Goal: Information Seeking & Learning: Learn about a topic

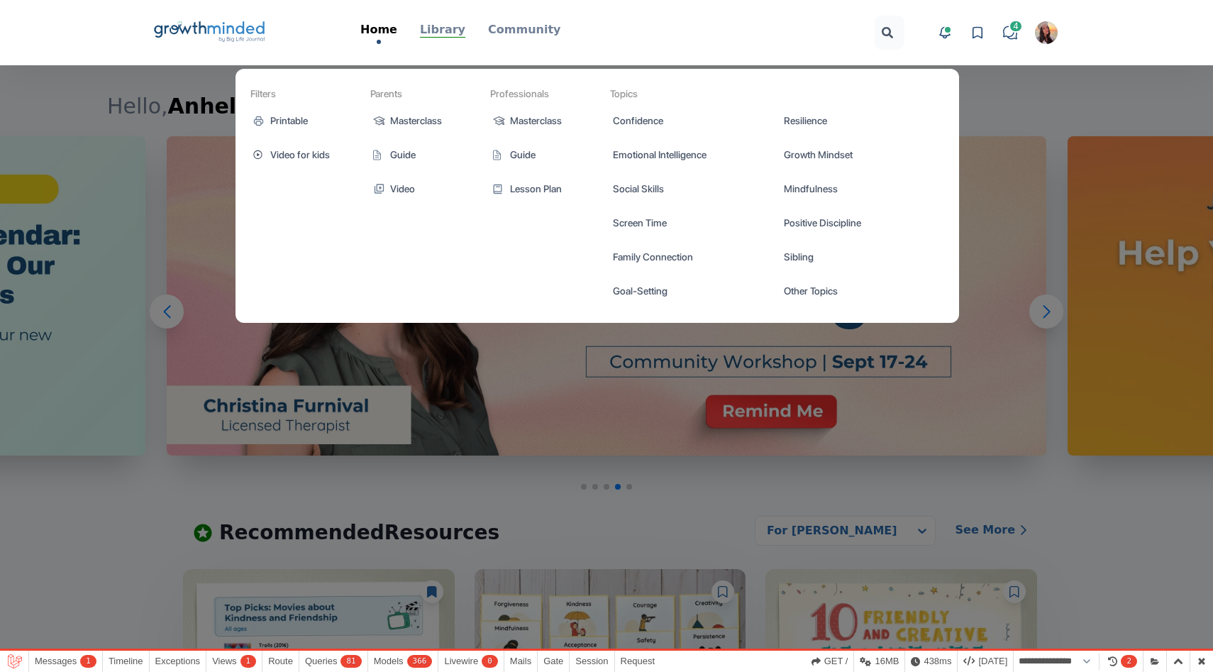
click at [438, 26] on p "Library" at bounding box center [442, 29] width 45 height 17
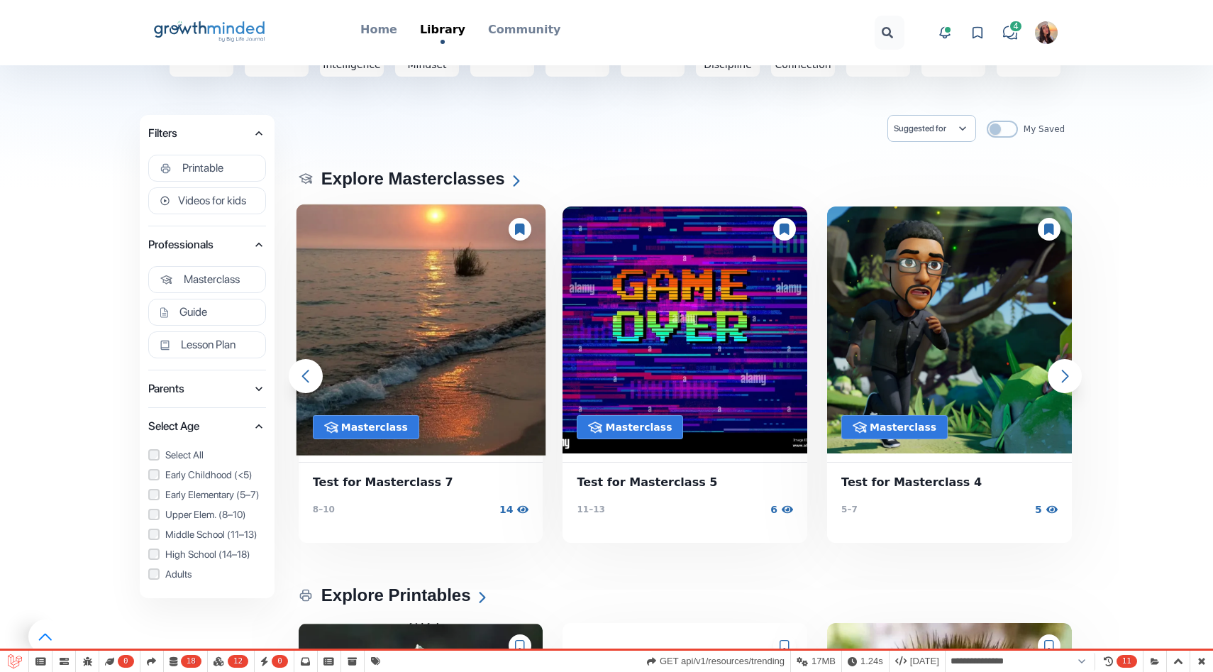
scroll to position [138, 0]
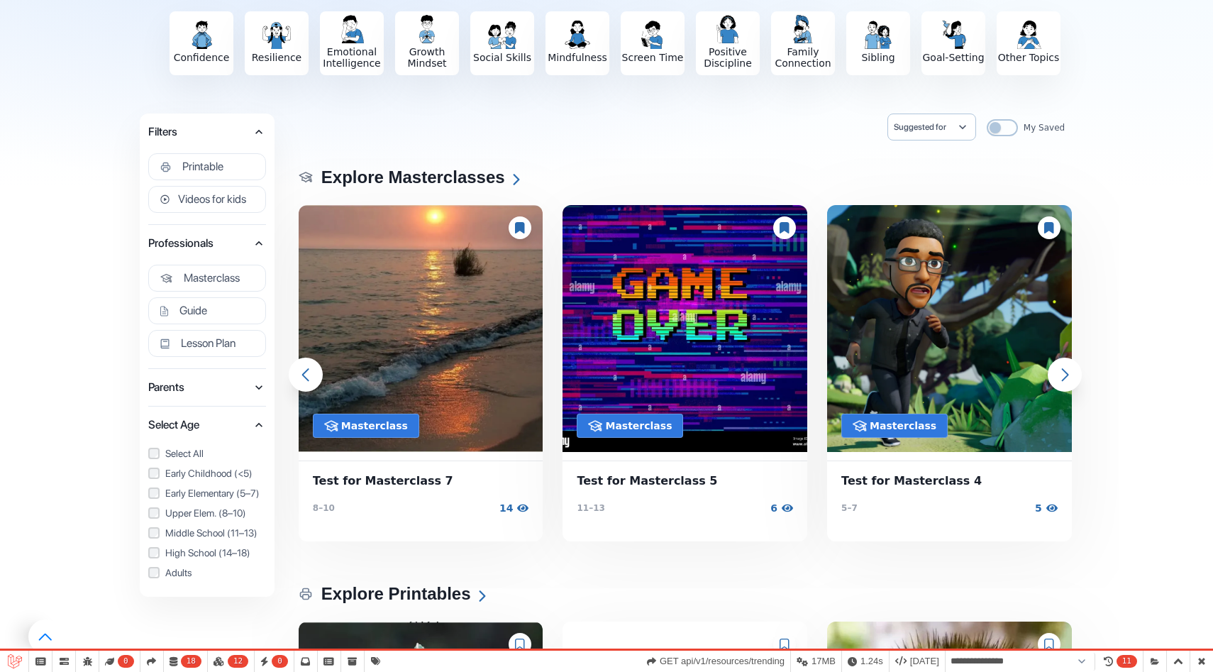
click at [252, 389] on icon "button" at bounding box center [259, 387] width 14 height 14
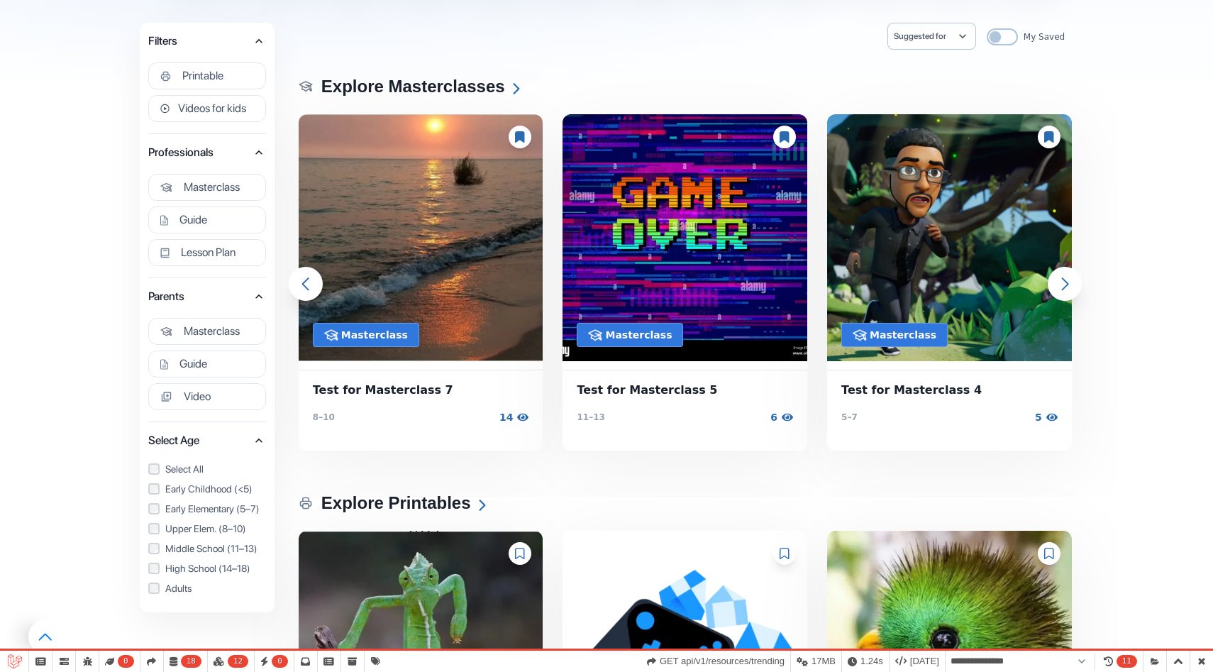
scroll to position [232, 0]
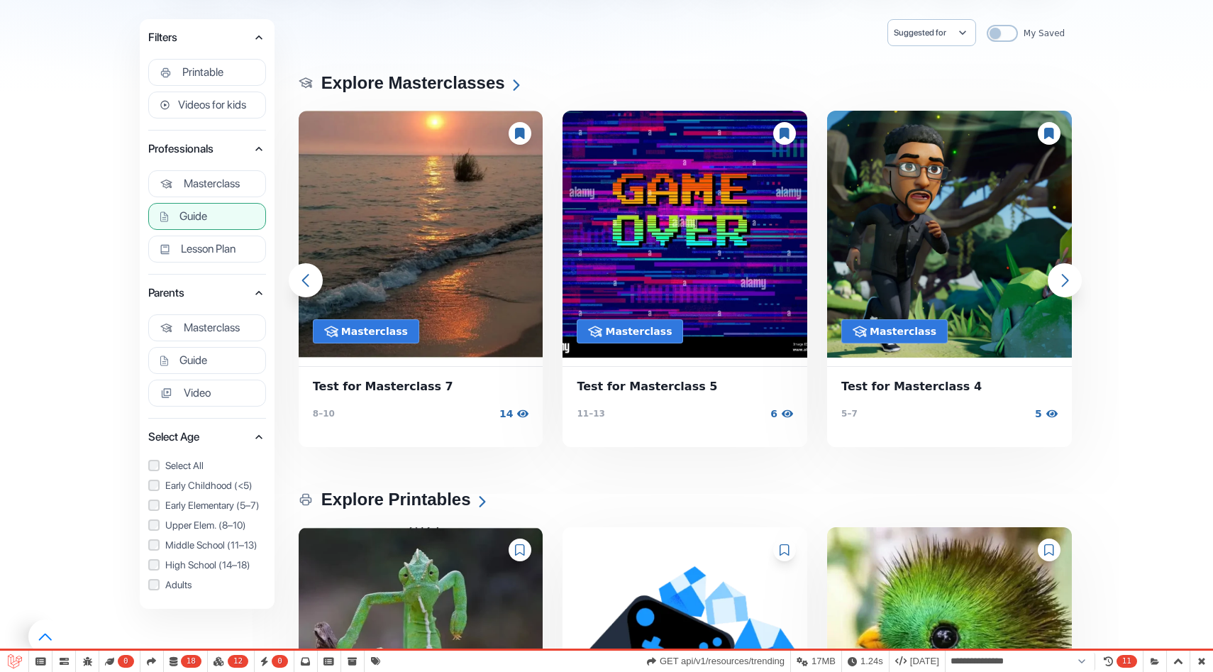
click at [215, 204] on button "Guide" at bounding box center [207, 216] width 118 height 27
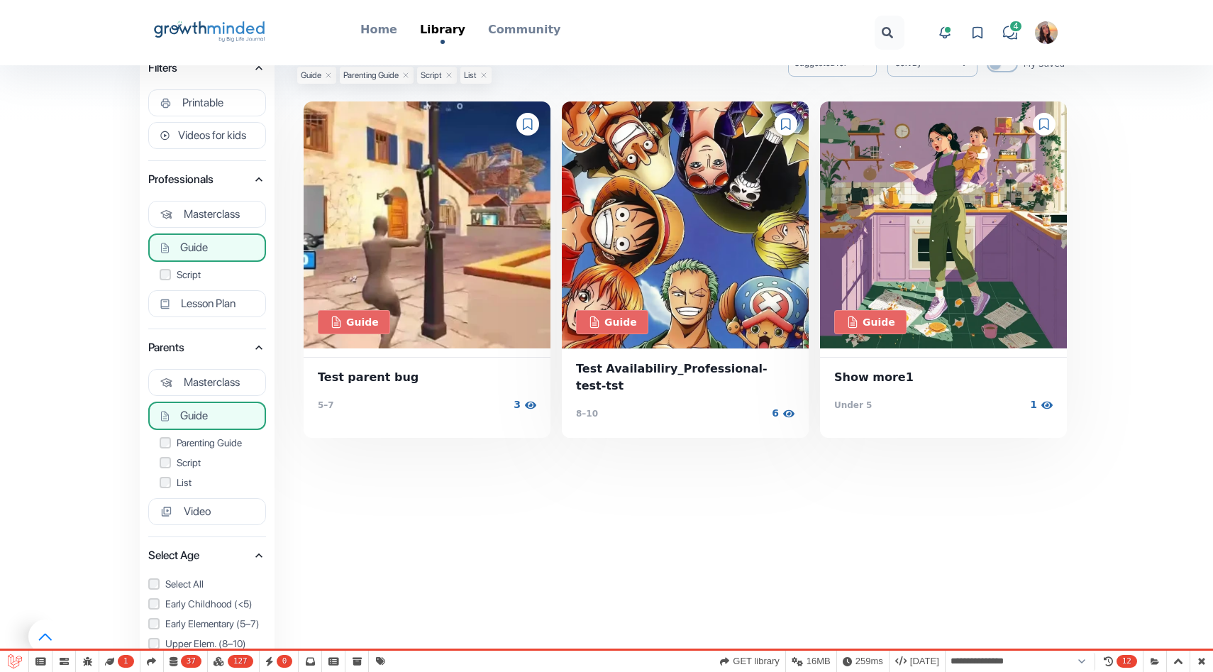
scroll to position [148, 0]
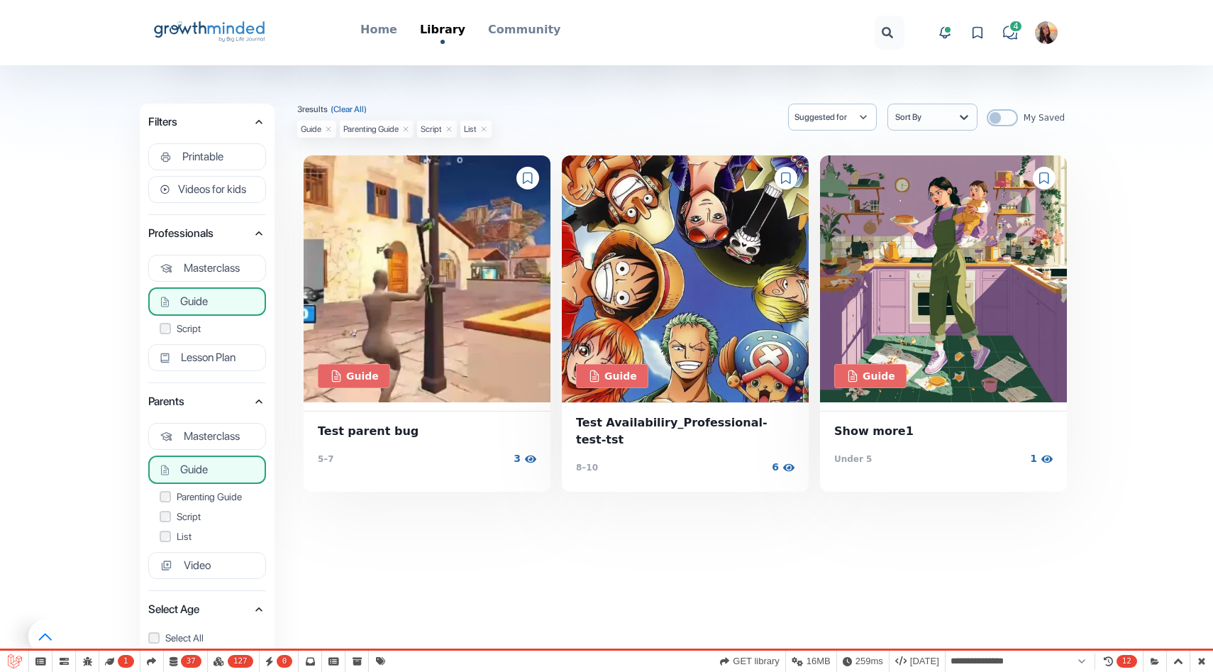
click at [1041, 34] on img "button" at bounding box center [1046, 32] width 23 height 23
click at [960, 152] on button "Logout" at bounding box center [992, 165] width 136 height 26
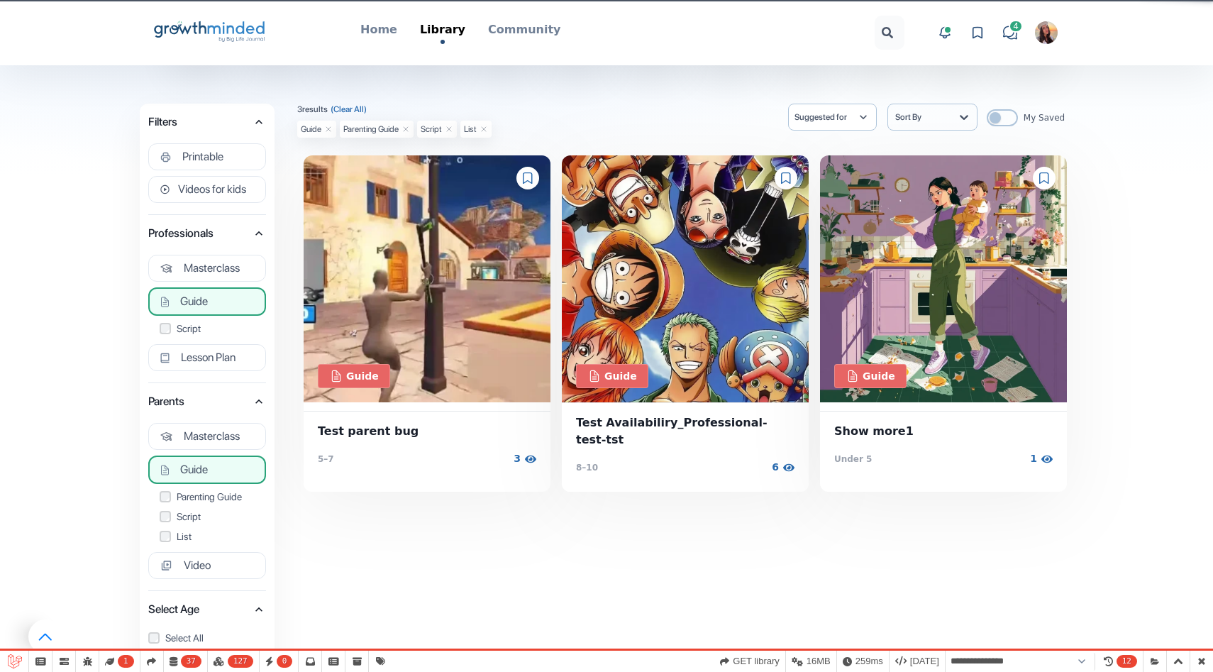
select select "**********"
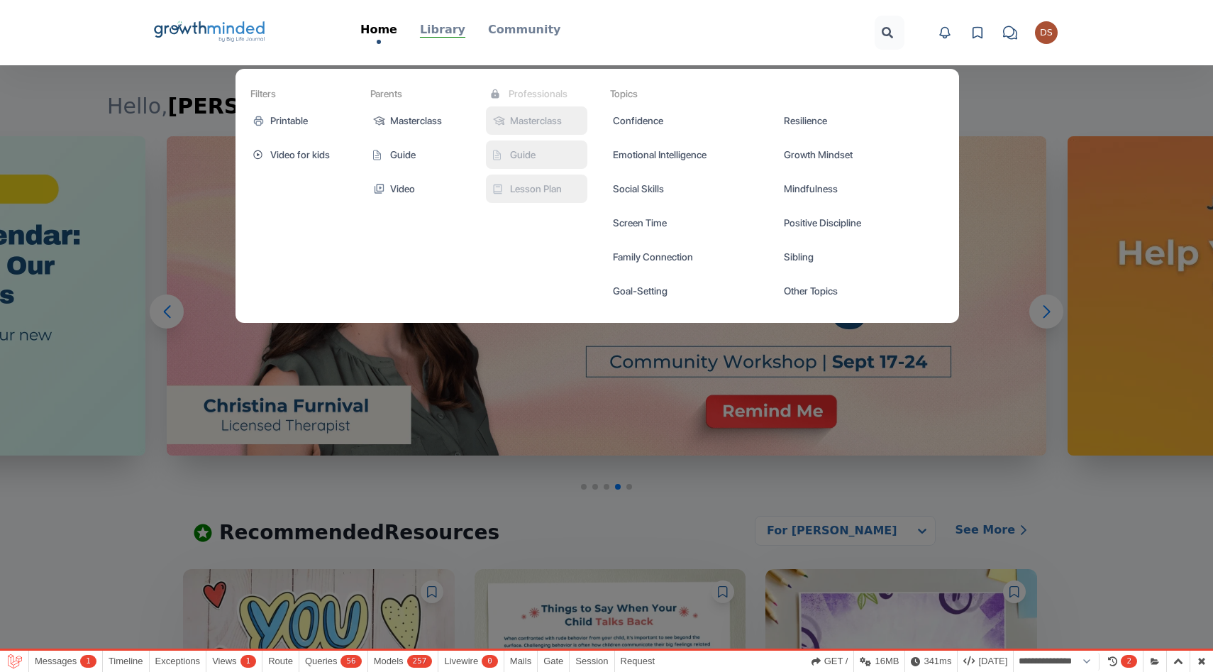
click at [450, 30] on p "Library" at bounding box center [442, 29] width 45 height 17
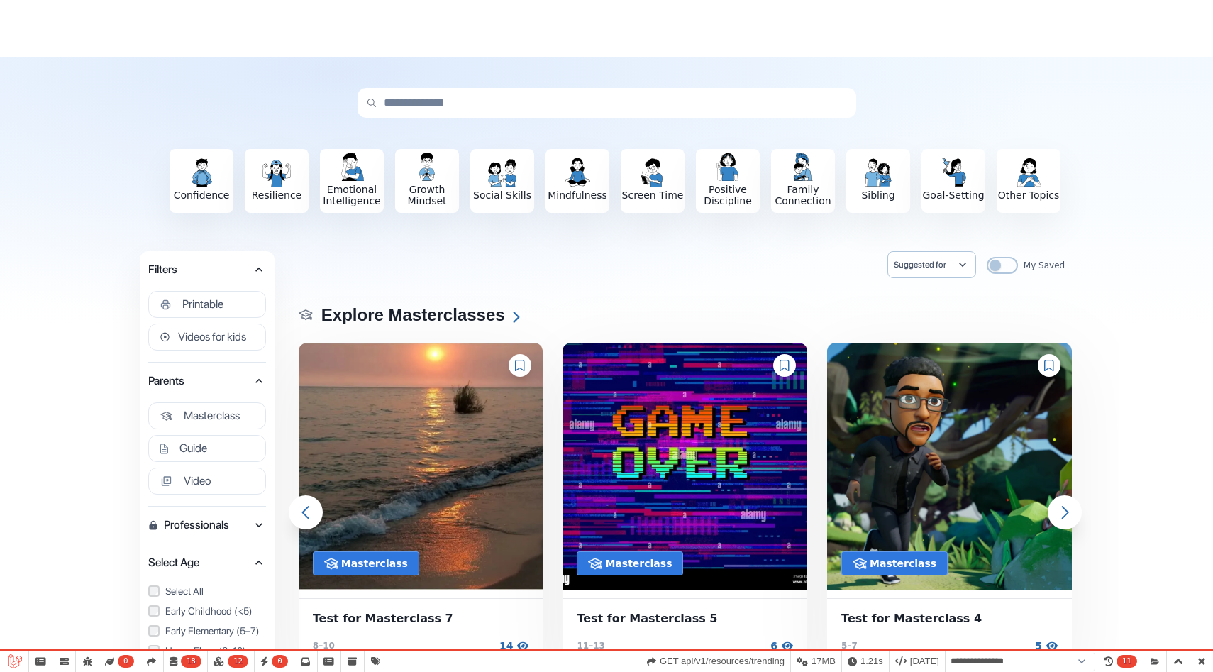
scroll to position [136, 0]
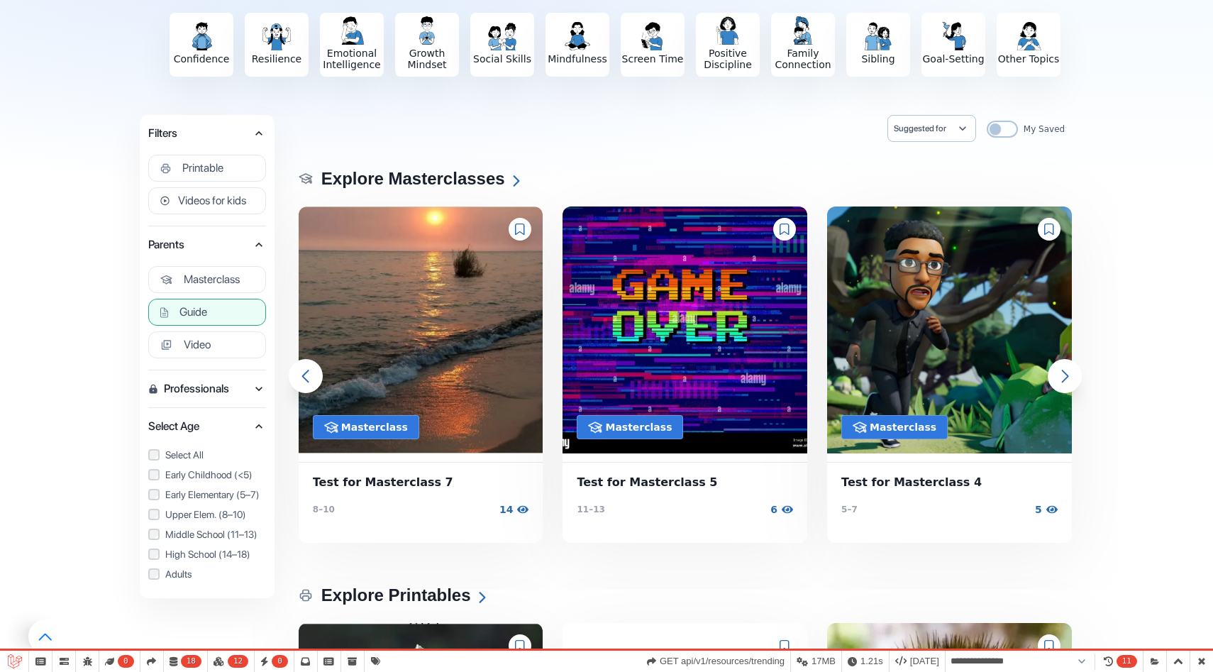
click at [211, 315] on button "Guide" at bounding box center [207, 312] width 118 height 27
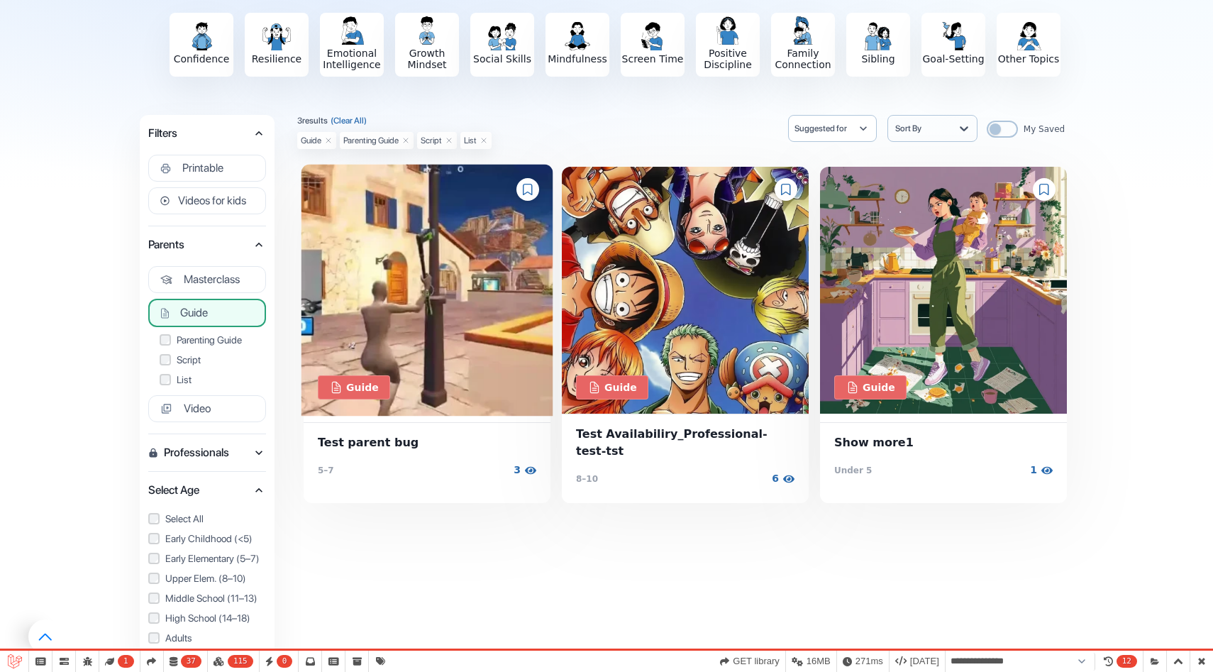
click at [431, 287] on img at bounding box center [428, 291] width 252 height 252
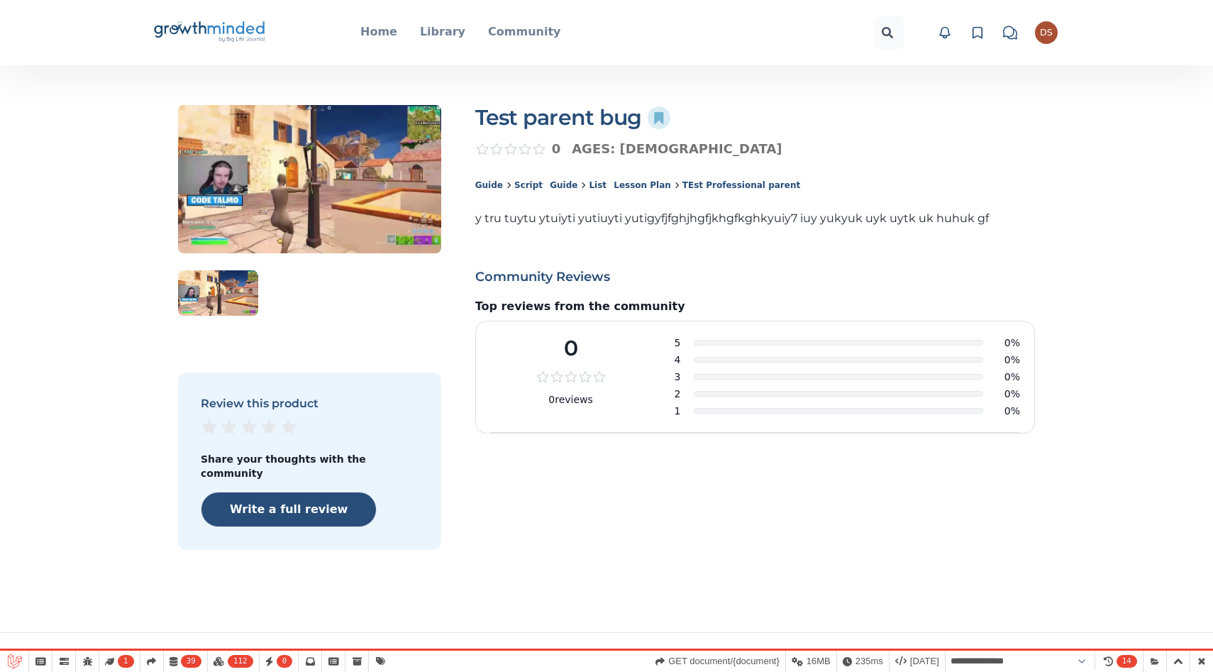
click at [186, 29] on icon at bounding box center [185, 29] width 12 height 10
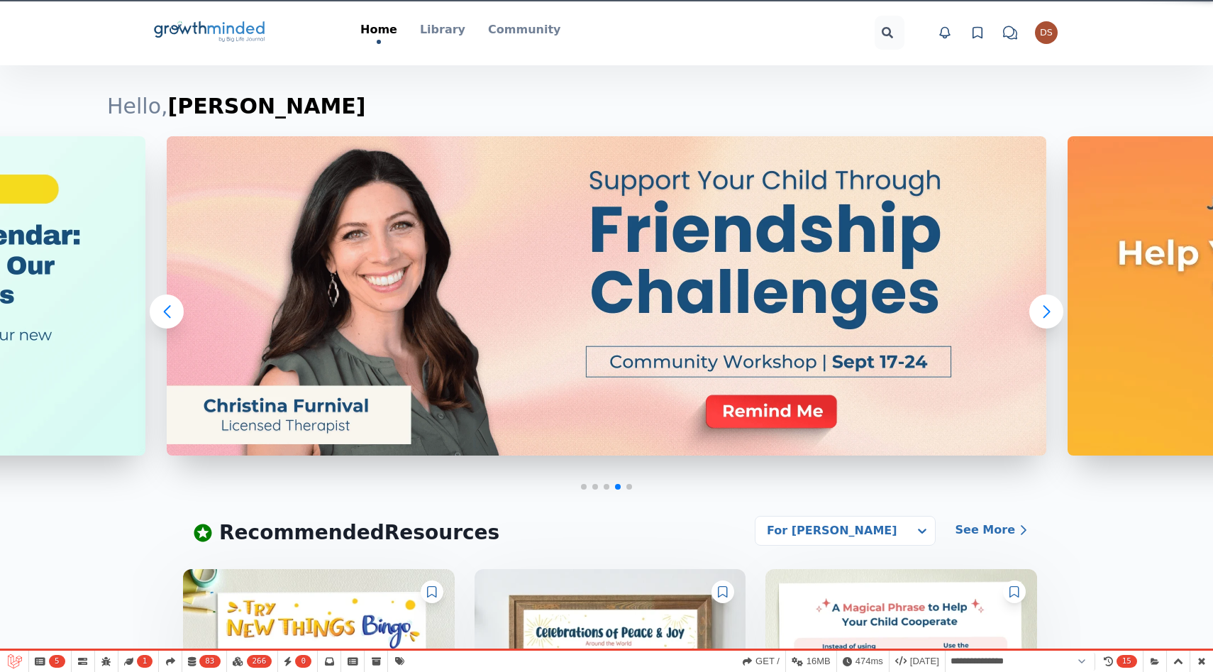
select select "**********"
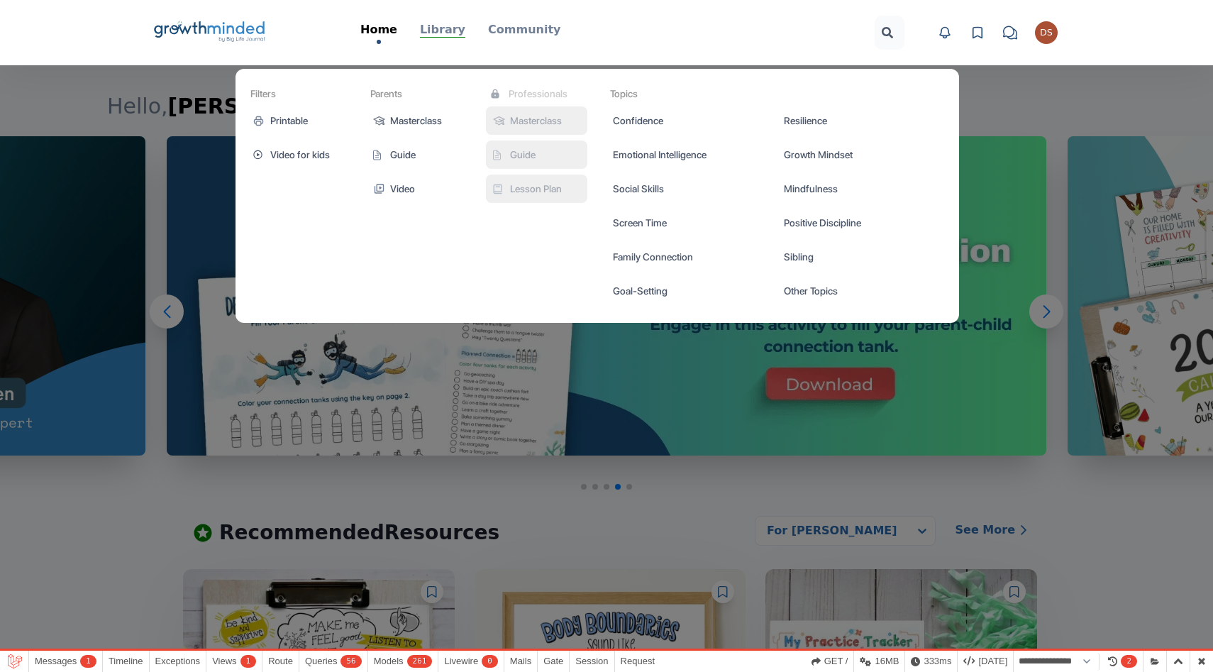
click at [441, 33] on p "Library" at bounding box center [442, 29] width 45 height 17
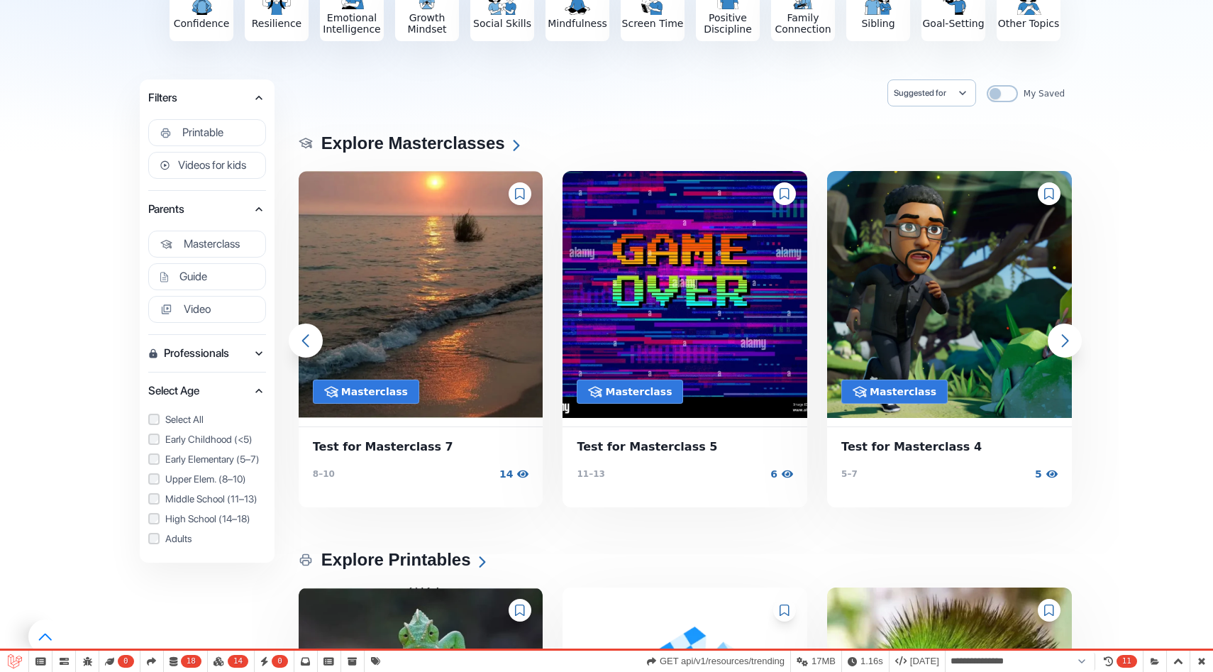
scroll to position [175, 0]
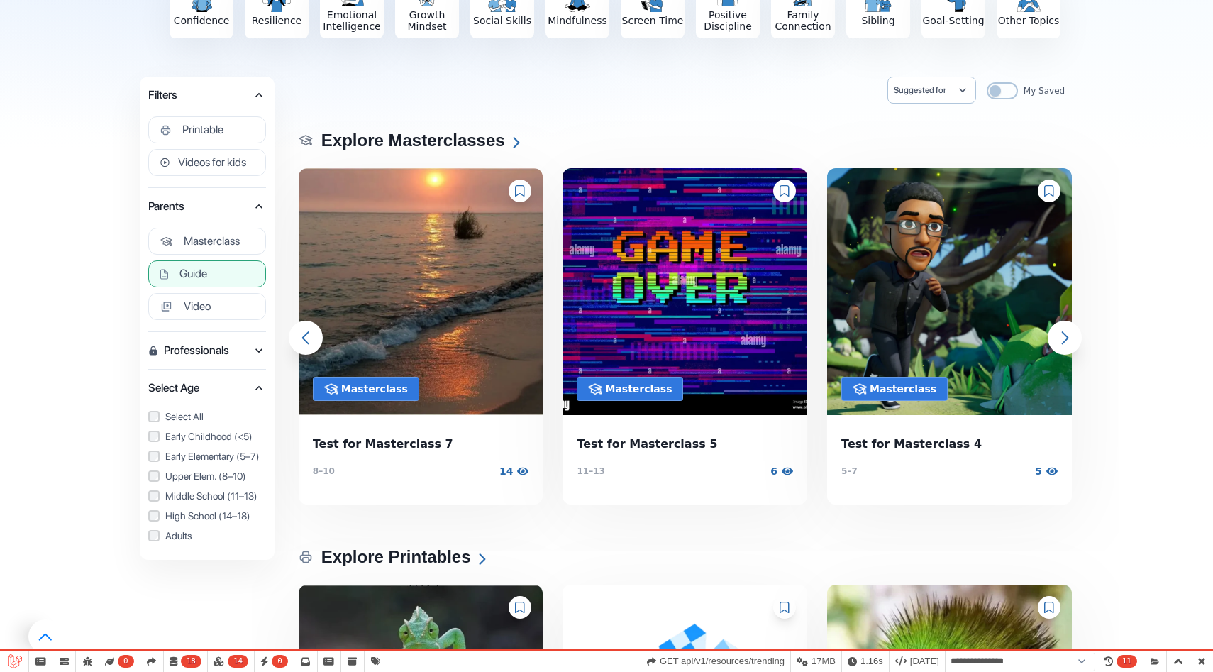
click at [201, 278] on span "Guide" at bounding box center [193, 274] width 28 height 14
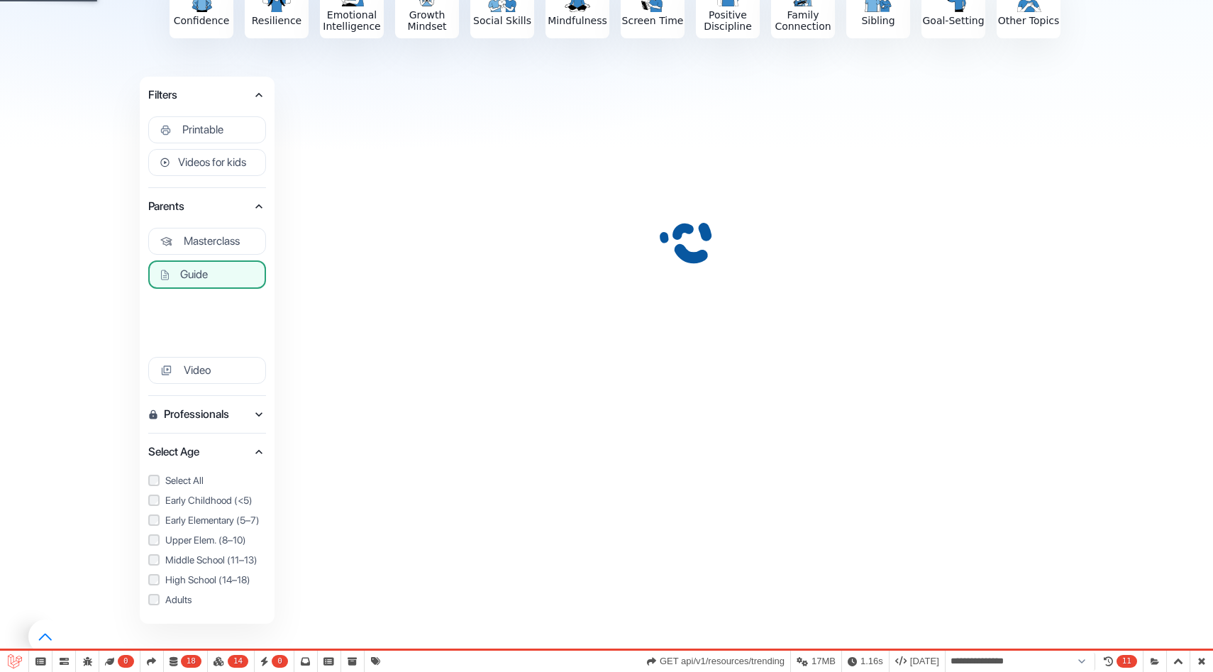
select select "**********"
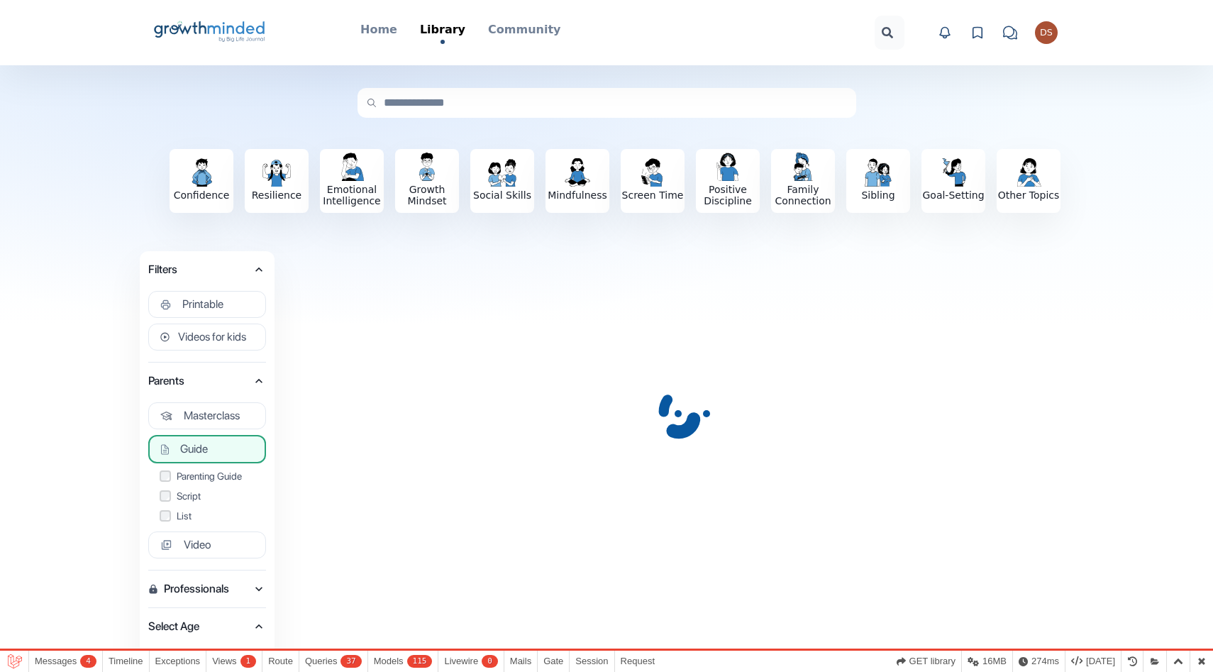
scroll to position [47, 0]
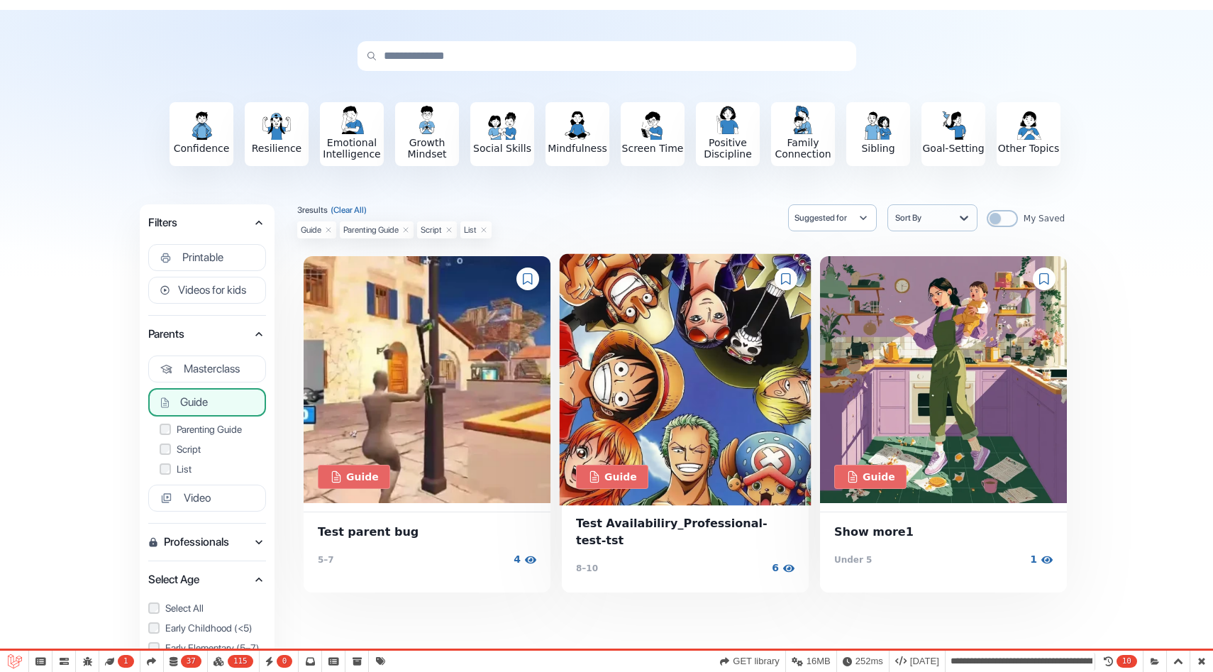
click at [673, 375] on img at bounding box center [686, 380] width 252 height 252
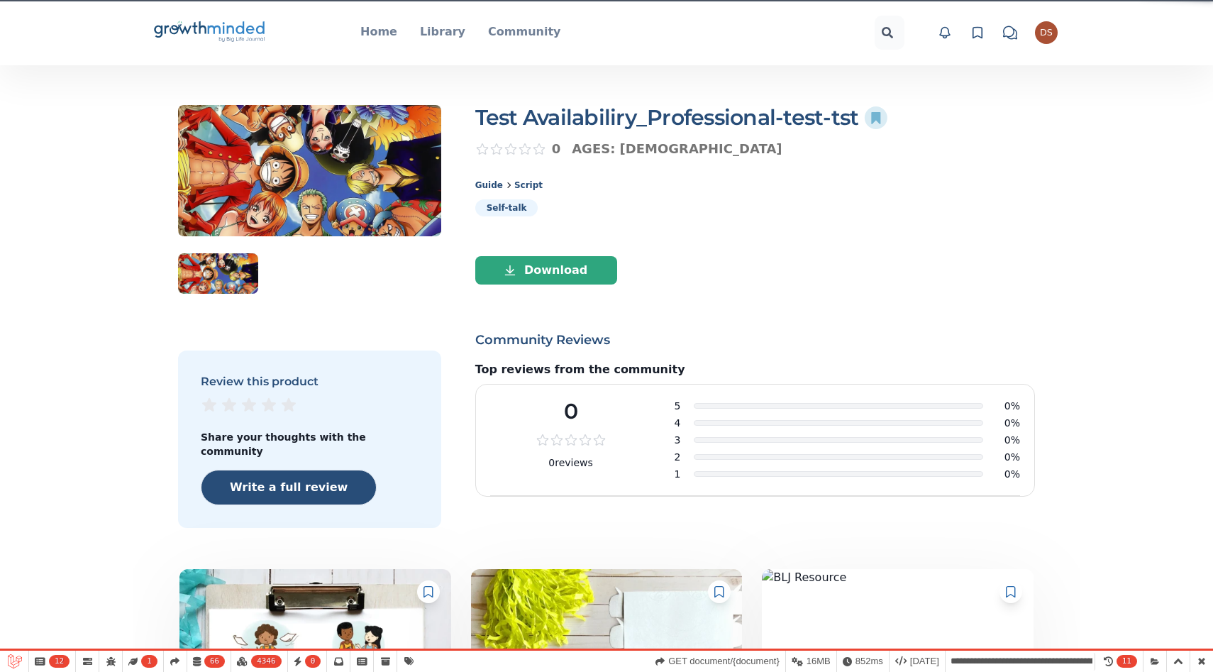
select select "**********"
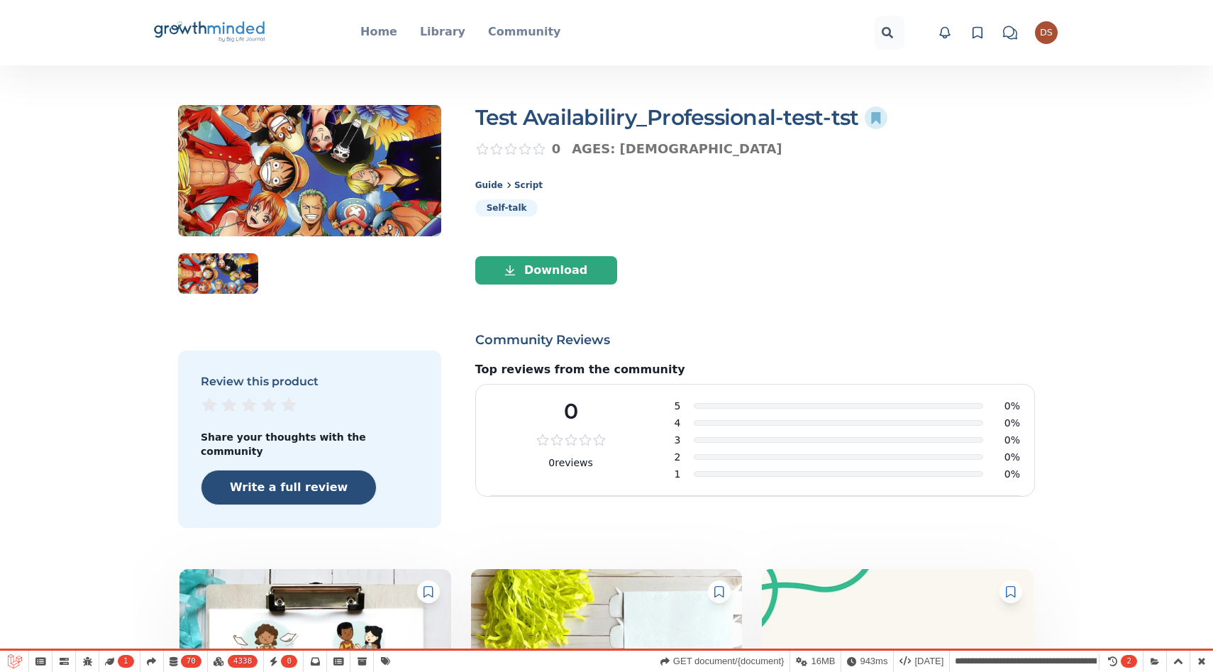
click at [1049, 28] on div "DS" at bounding box center [1046, 32] width 13 height 9
click at [980, 140] on button "Logout" at bounding box center [992, 153] width 136 height 26
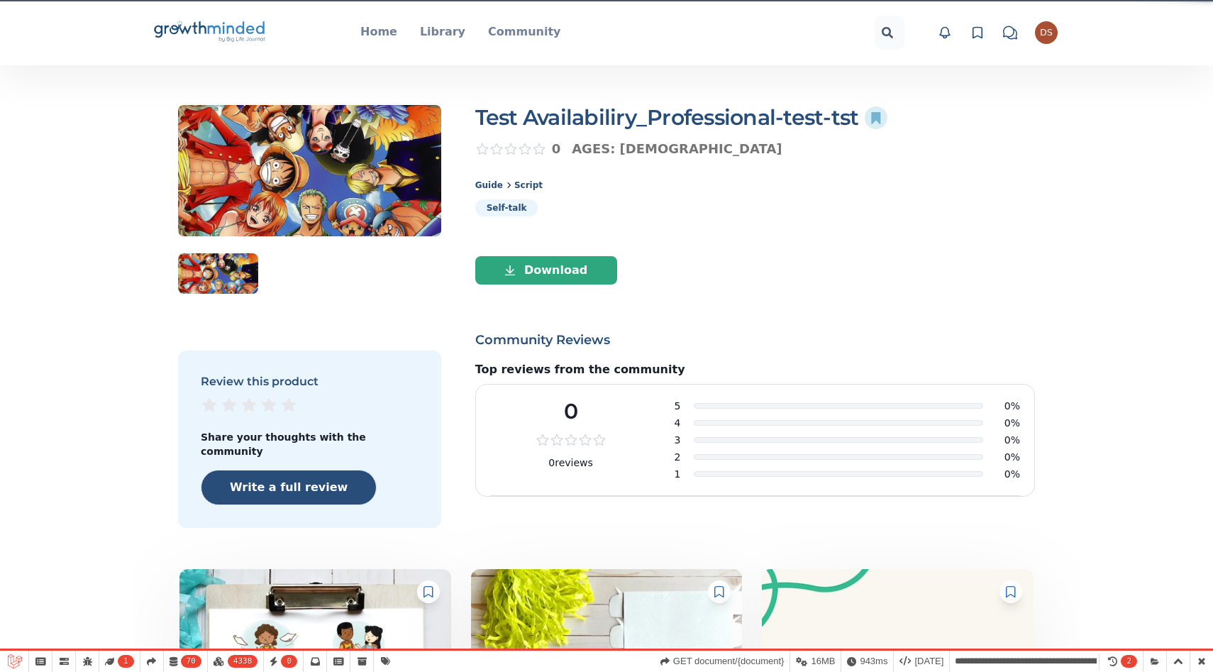
select select "**********"
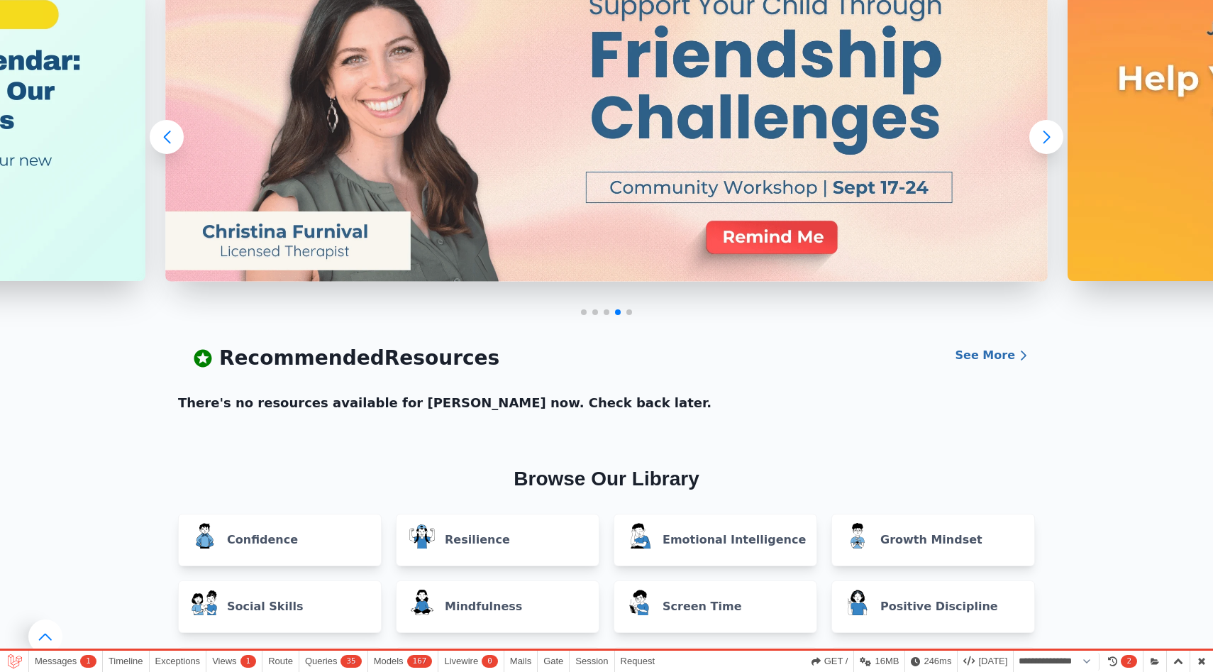
scroll to position [176, 0]
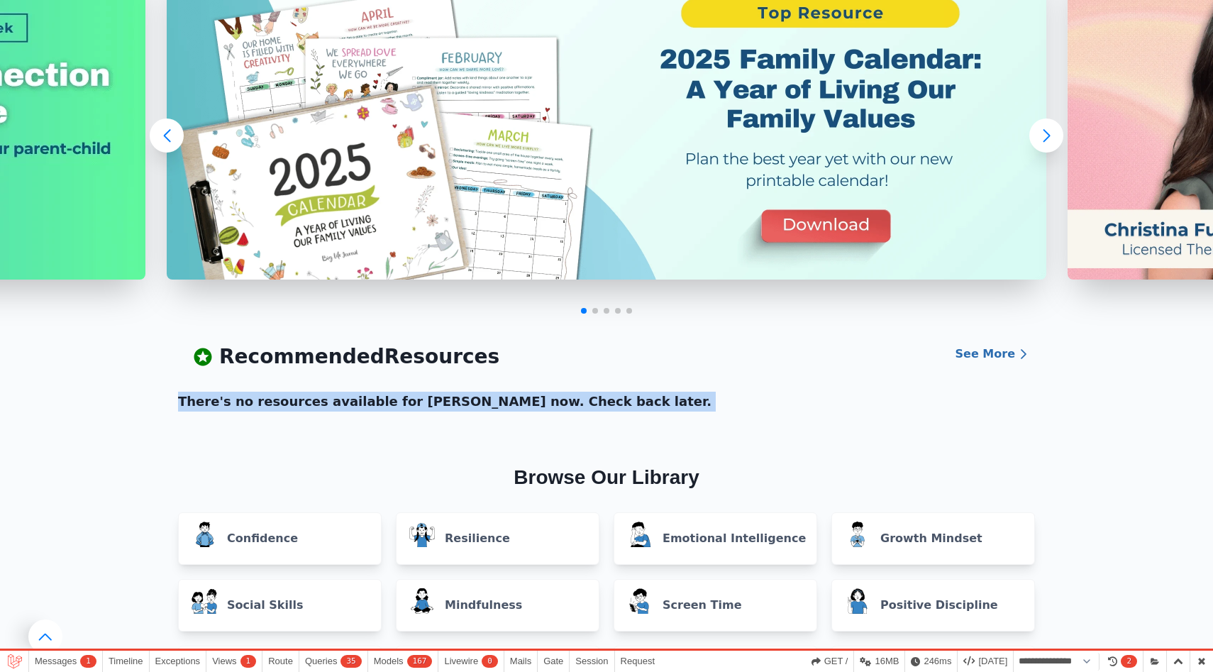
drag, startPoint x: 688, startPoint y: 414, endPoint x: 179, endPoint y: 405, distance: 508.8
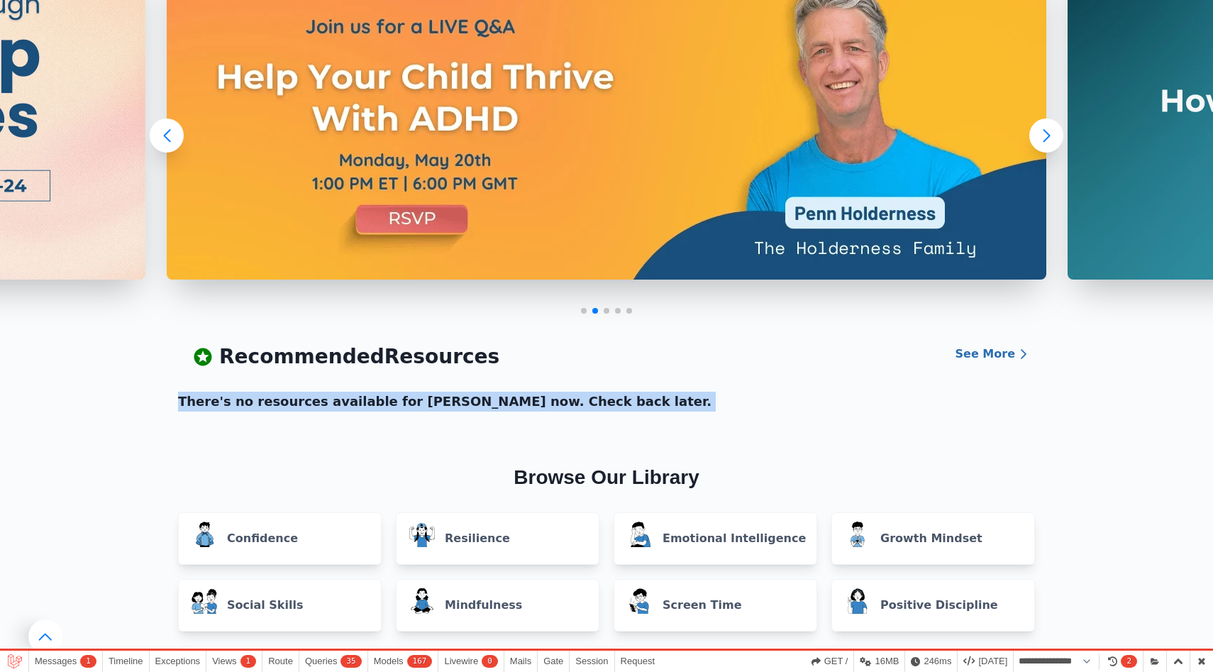
click at [436, 471] on h2 "Browse Our Library" at bounding box center [606, 477] width 857 height 24
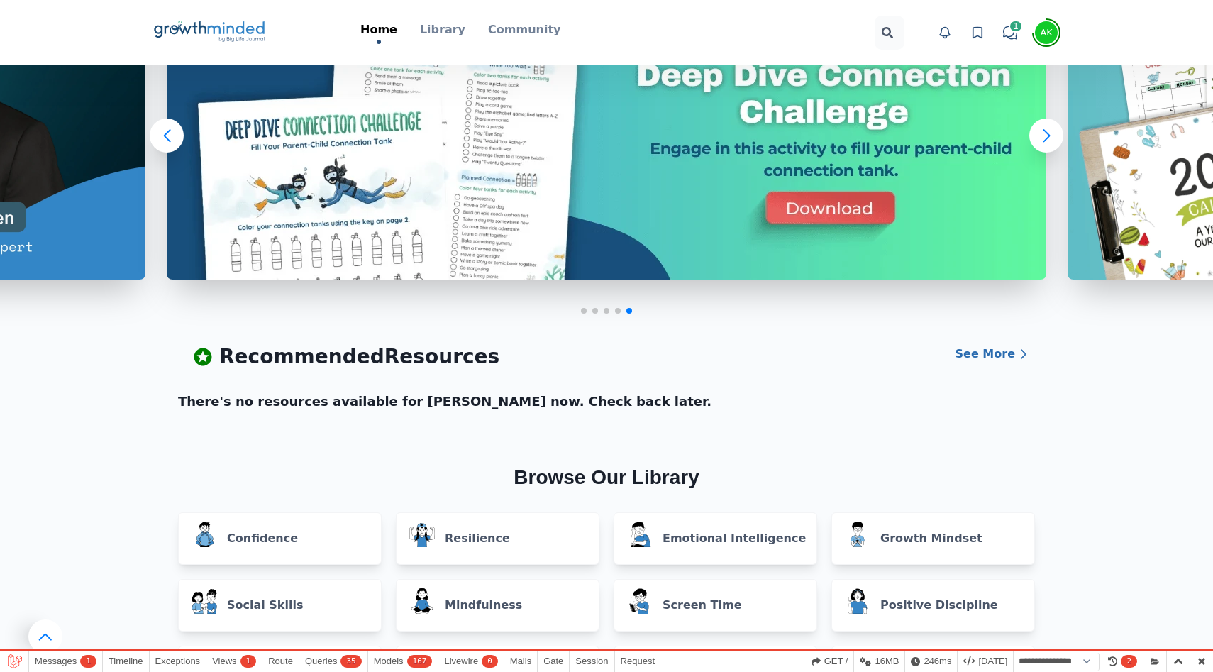
scroll to position [164, 0]
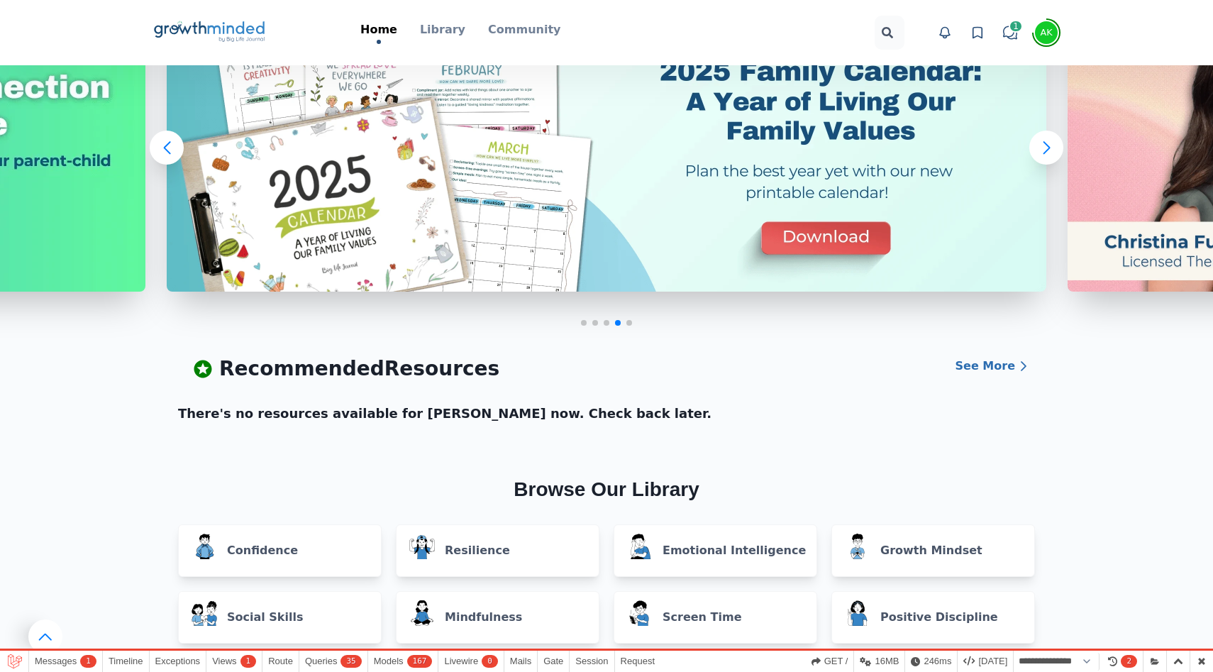
click at [1061, 40] on div "Big Life Journal GrowthMinded Logo .cls-1{fill:#1b4c76}.cls-2{fill:#294e79}.cls…" at bounding box center [606, 32] width 999 height 65
click at [1051, 34] on div "AK" at bounding box center [1046, 32] width 12 height 9
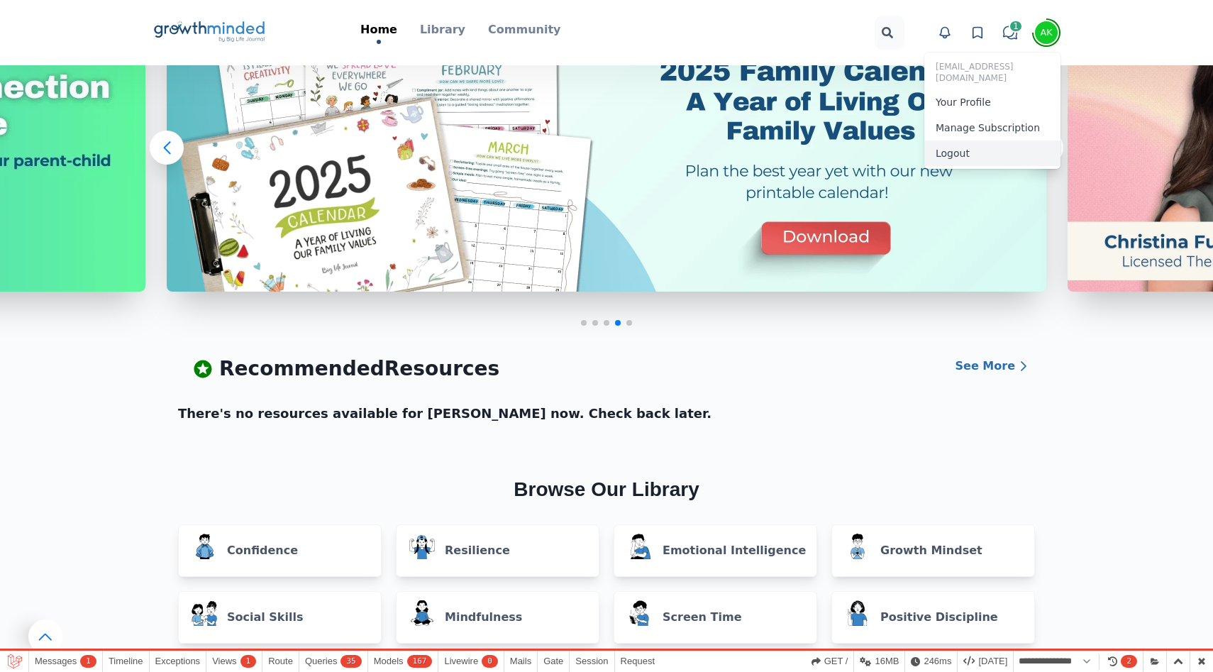
click at [997, 145] on button "Logout" at bounding box center [992, 153] width 136 height 26
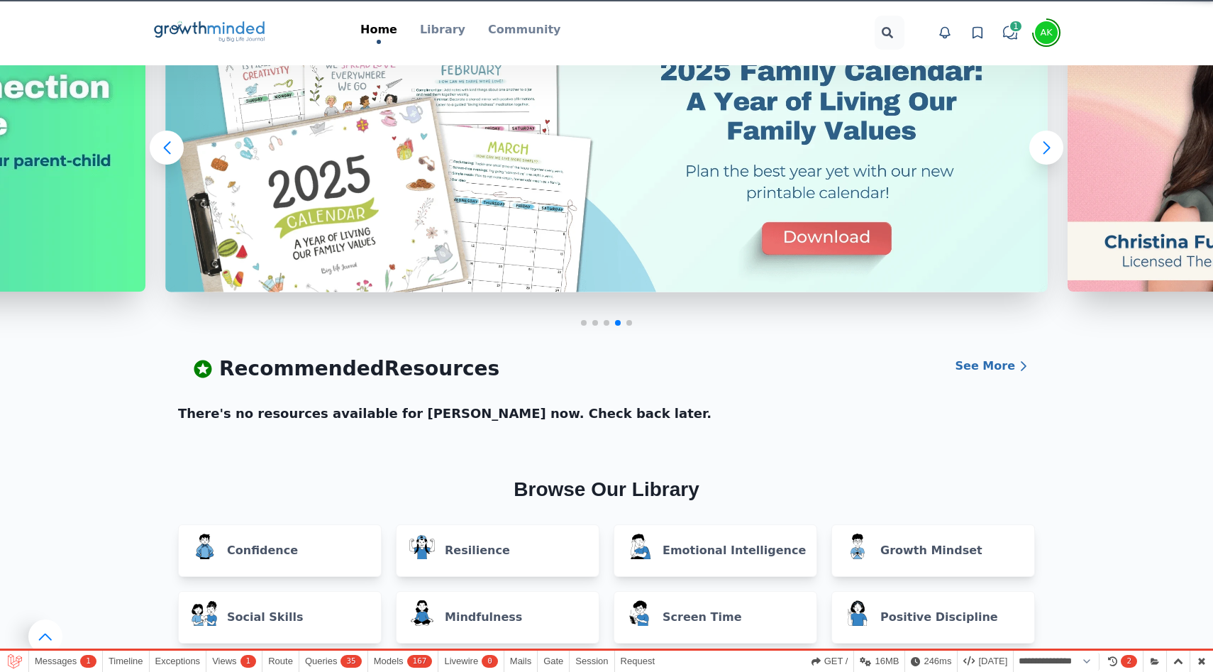
select select "**********"
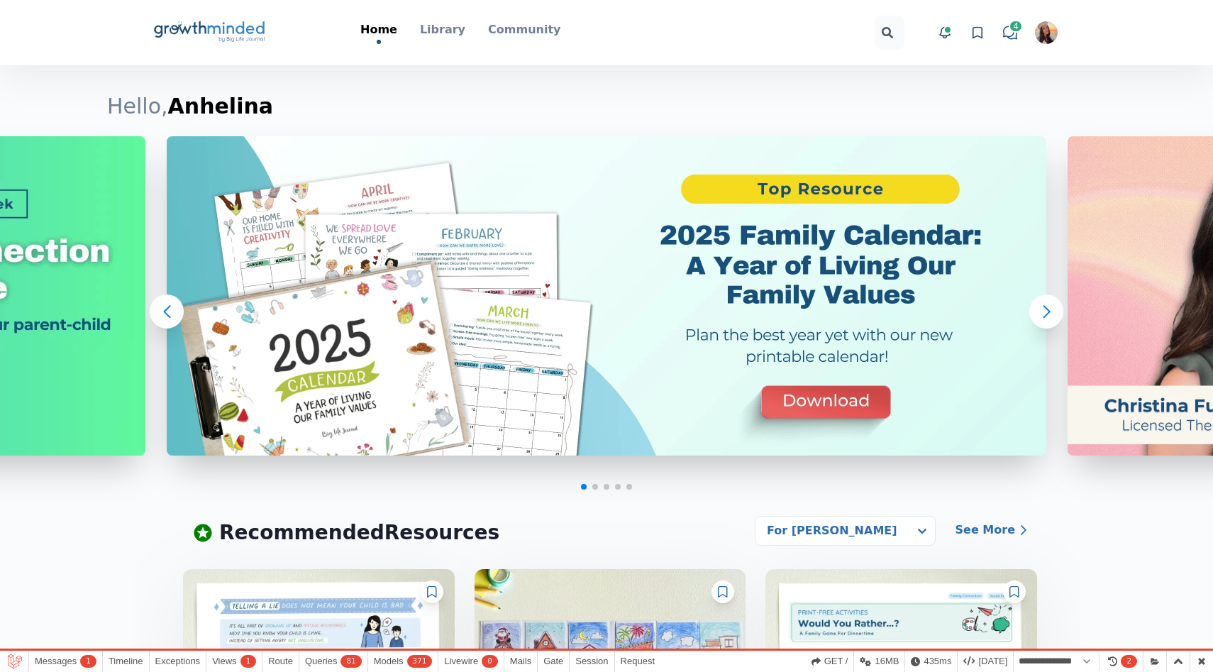
drag, startPoint x: 451, startPoint y: 28, endPoint x: 729, endPoint y: 13, distance: 277.8
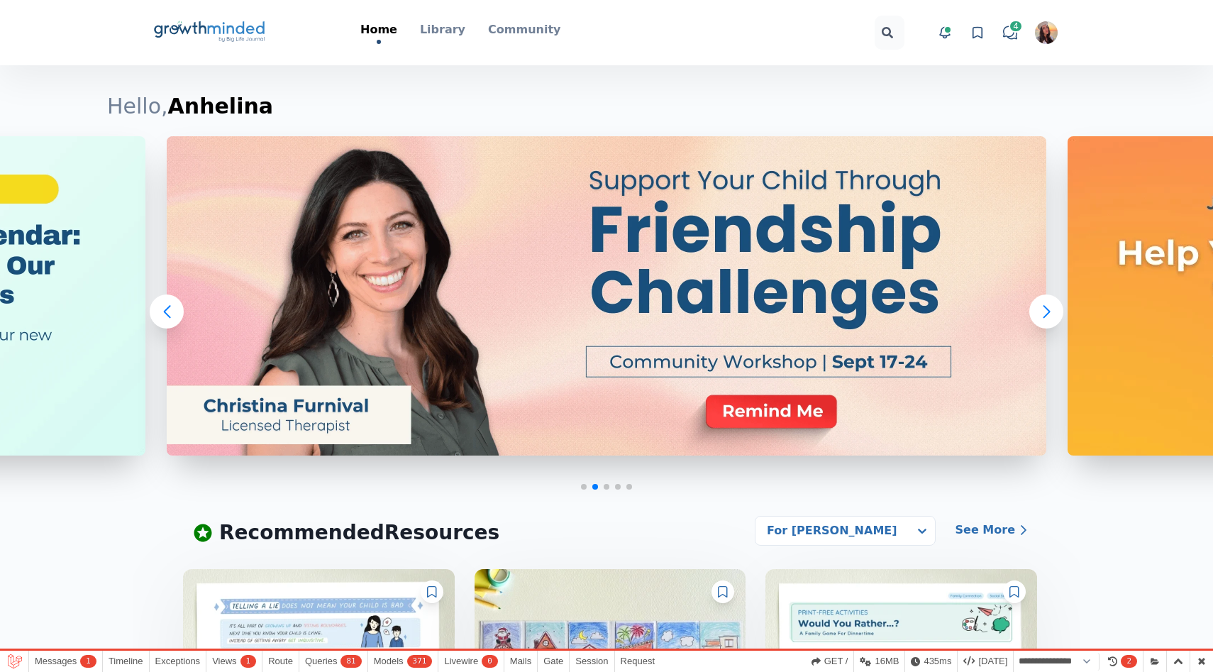
click at [613, 94] on h1 "Hello, [PERSON_NAME]" at bounding box center [606, 107] width 999 height 26
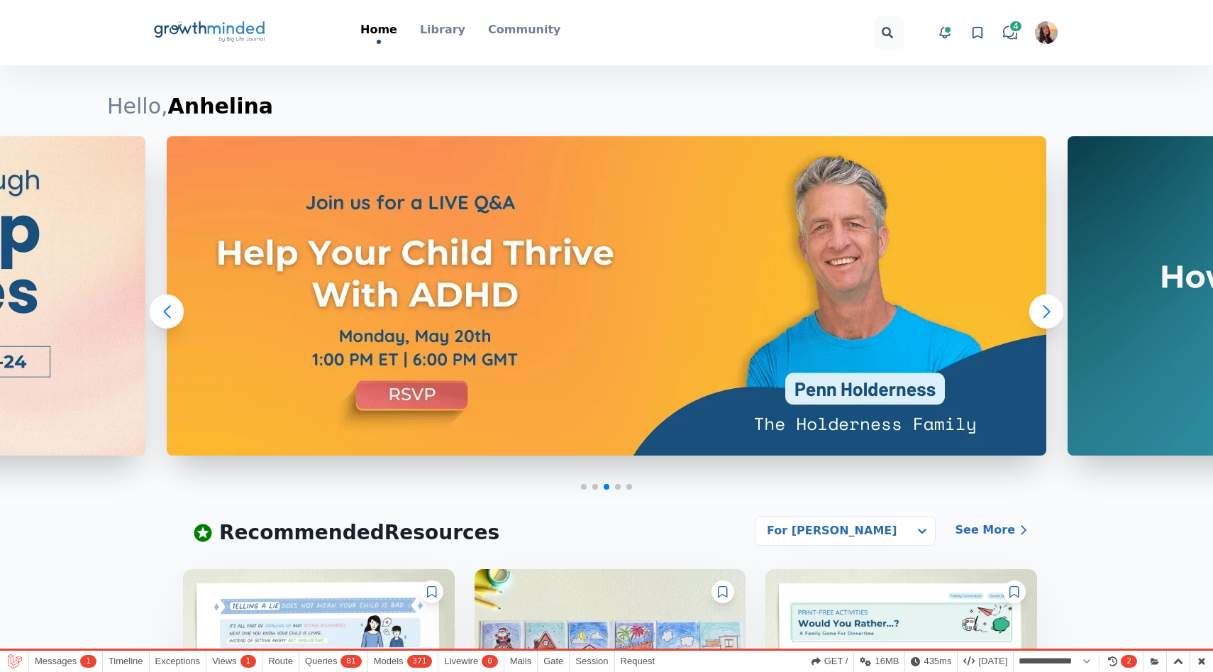
click at [189, 19] on icon "Big Life Journal GrowthMinded Logo .cls-1{fill:#1b4c76}.cls-2{fill:#294e79}.cls…" at bounding box center [210, 33] width 114 height 34
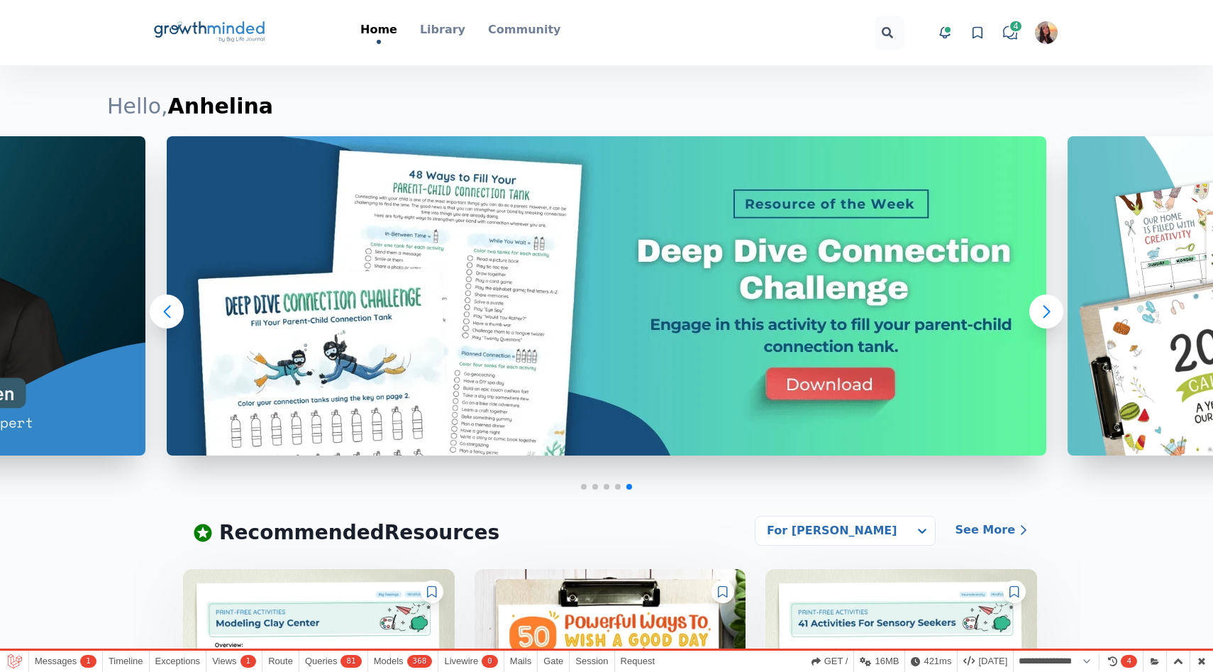
click at [465, 23] on div "Home Library Filters Printable Video for kids Parents Masterclass Guide Video P…" at bounding box center [460, 32] width 303 height 23
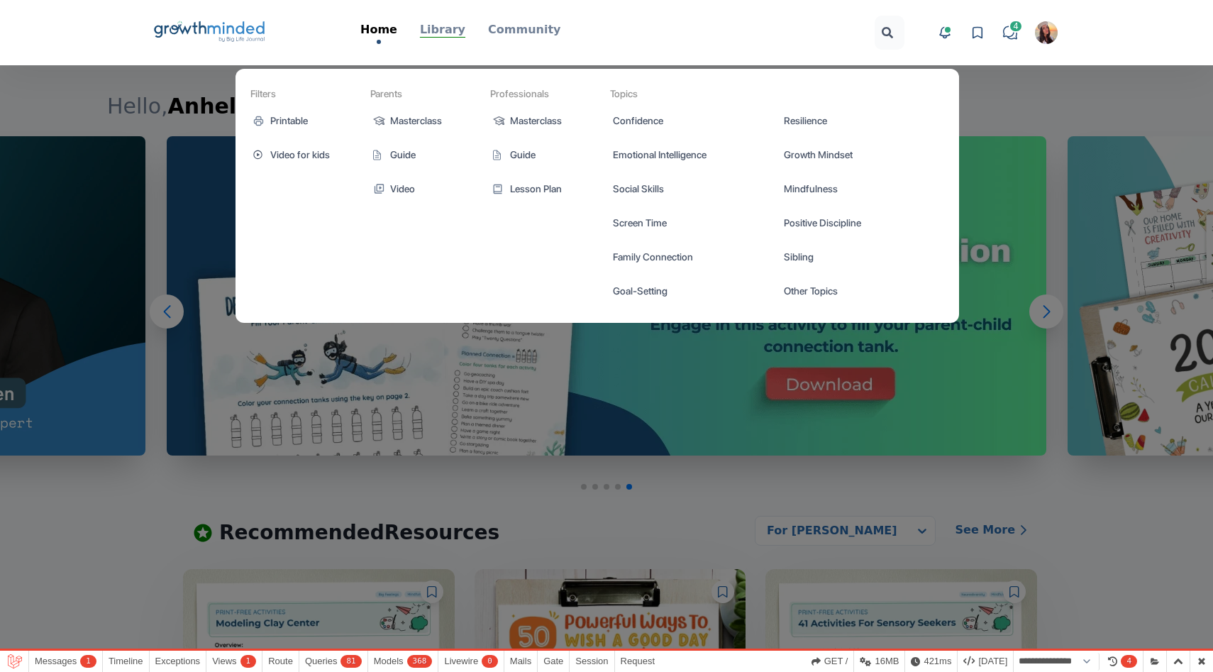
click at [450, 33] on p "Library" at bounding box center [442, 29] width 45 height 17
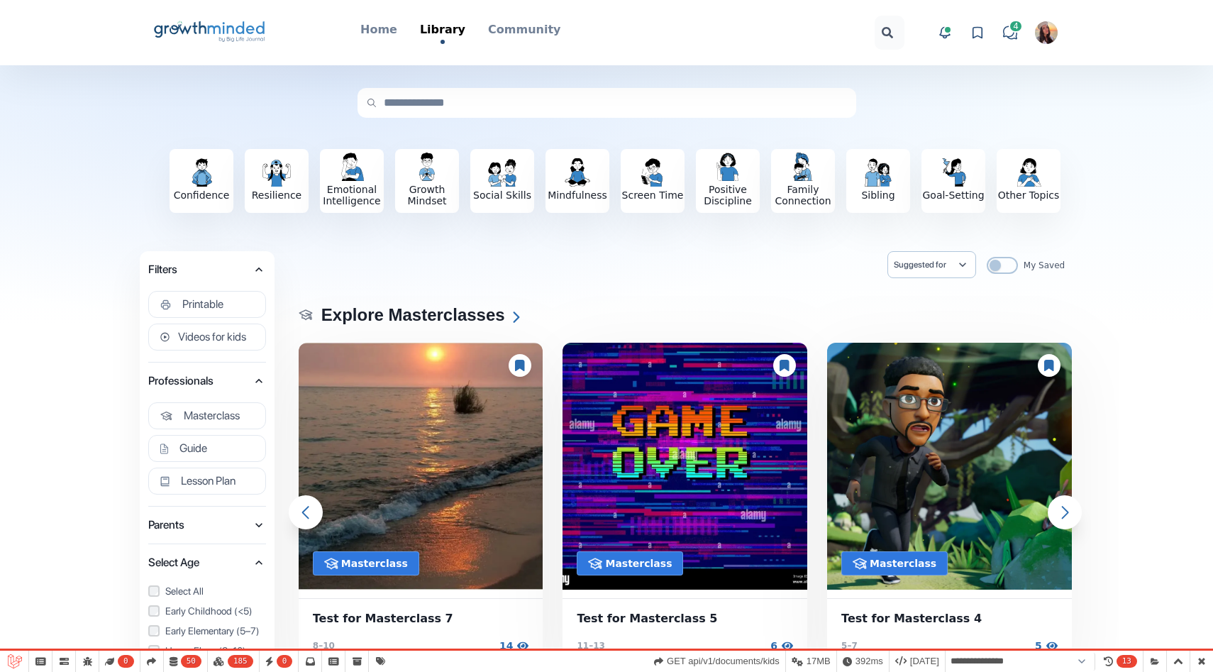
click at [250, 524] on span "Parents" at bounding box center [200, 525] width 104 height 20
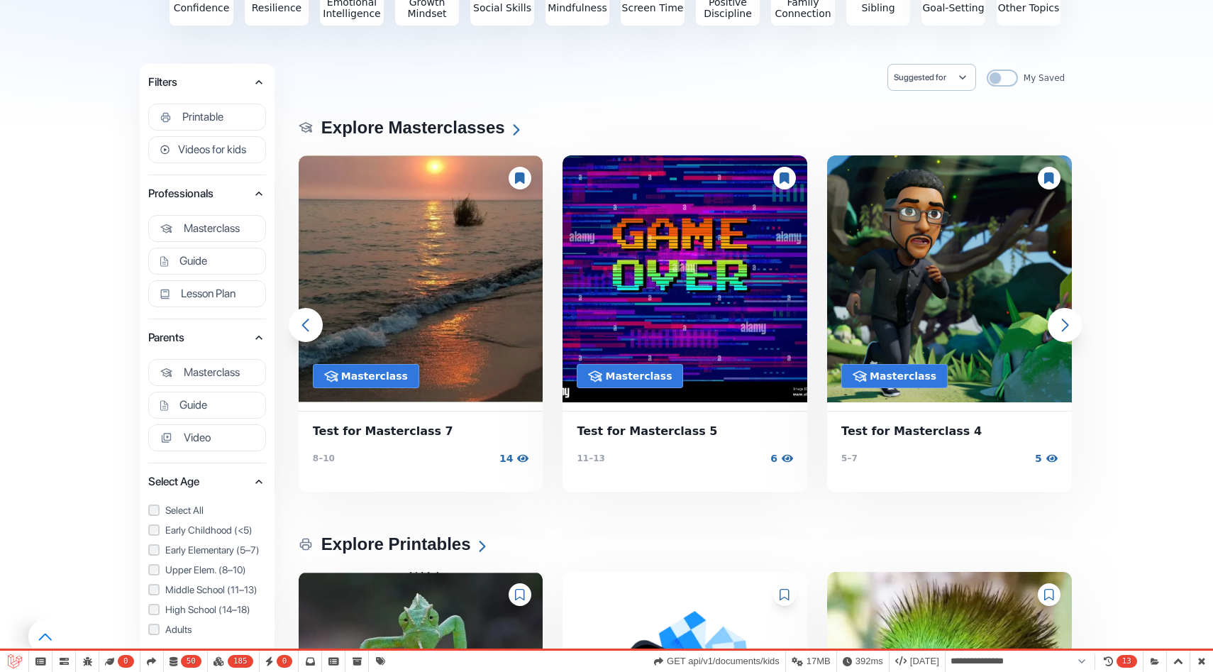
scroll to position [186, 0]
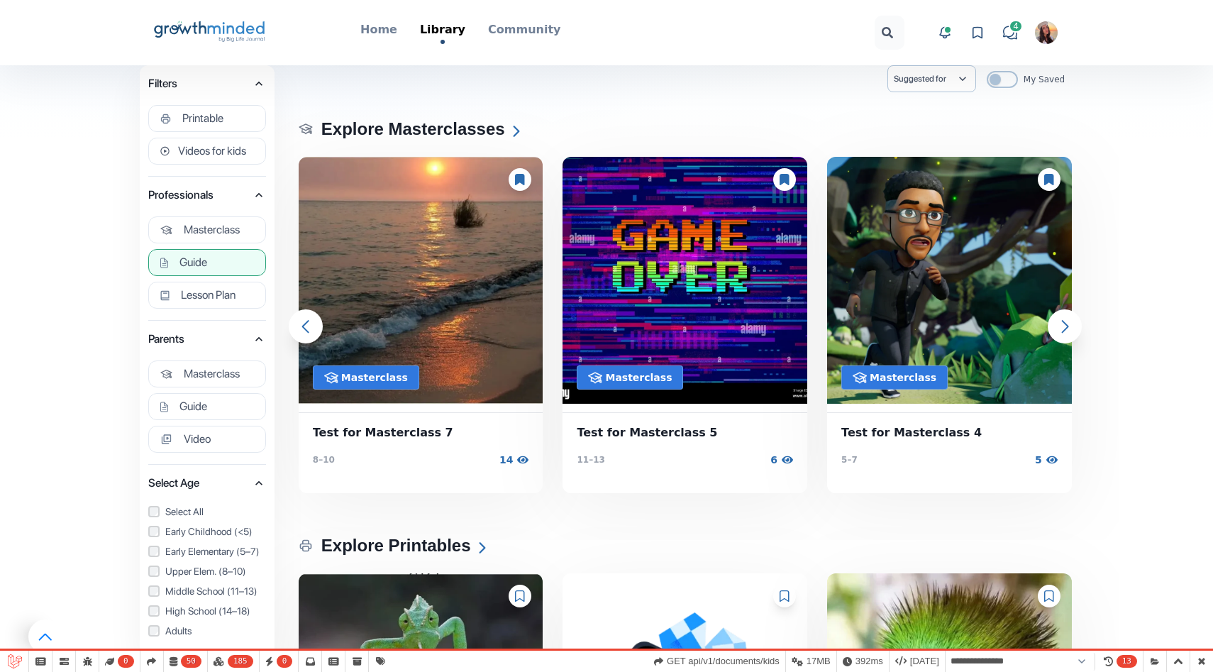
click at [182, 265] on span "Guide" at bounding box center [193, 262] width 28 height 14
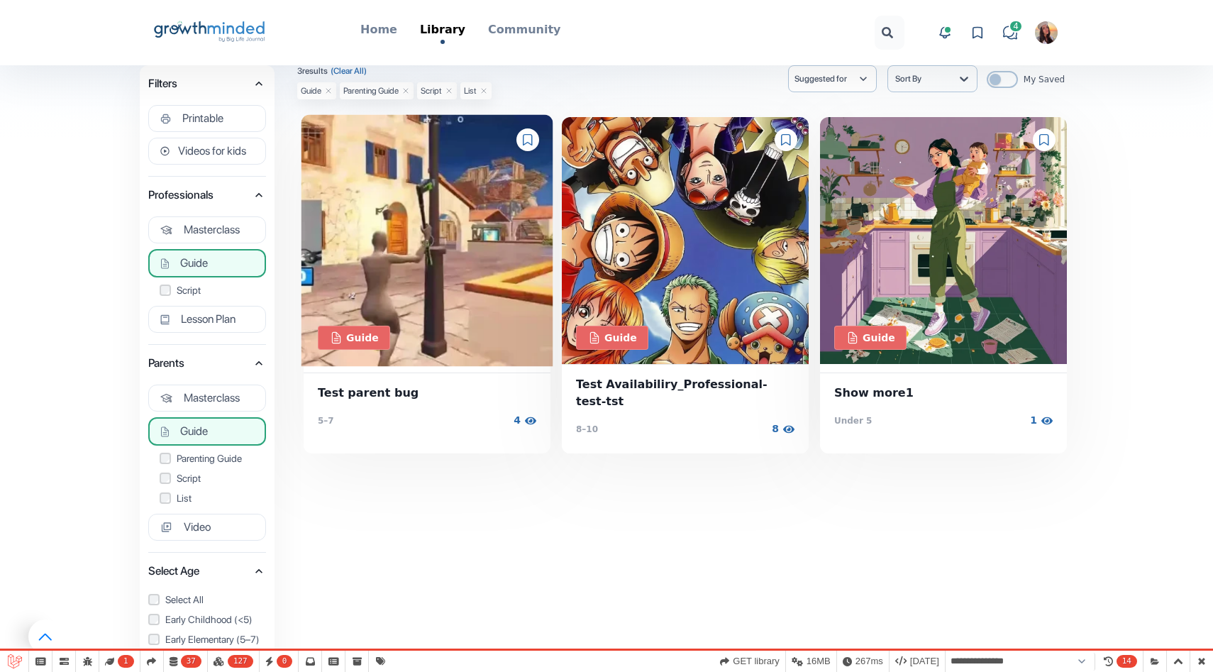
scroll to position [115, 0]
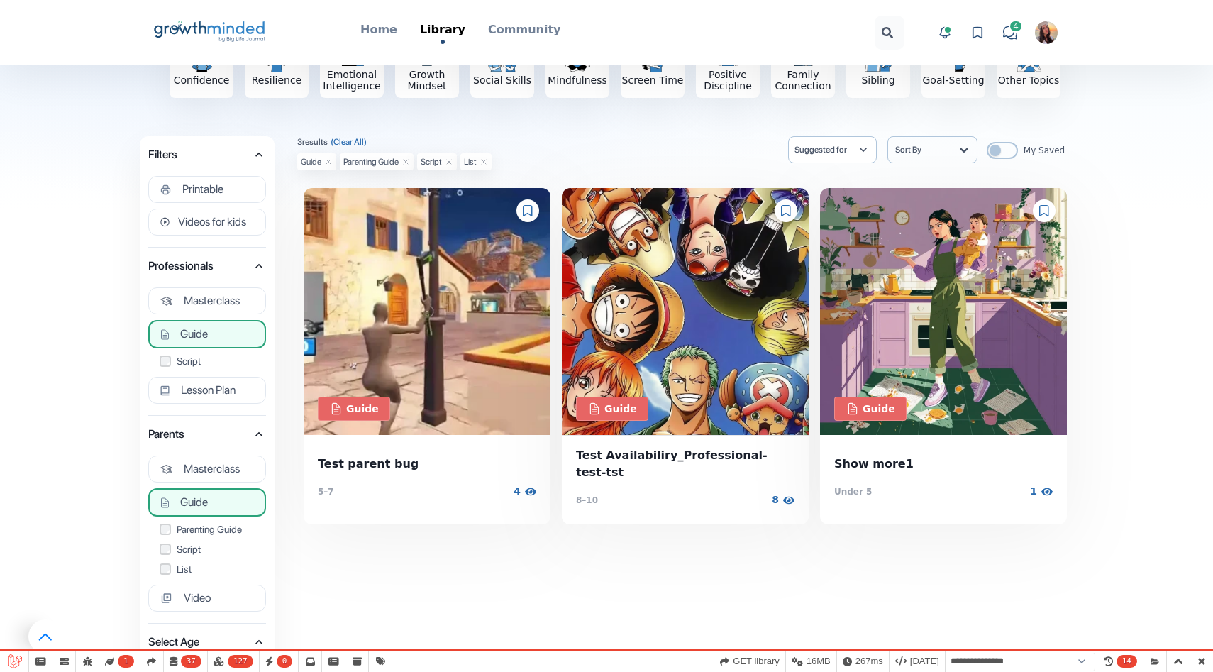
click at [329, 162] on icon at bounding box center [328, 162] width 9 height 9
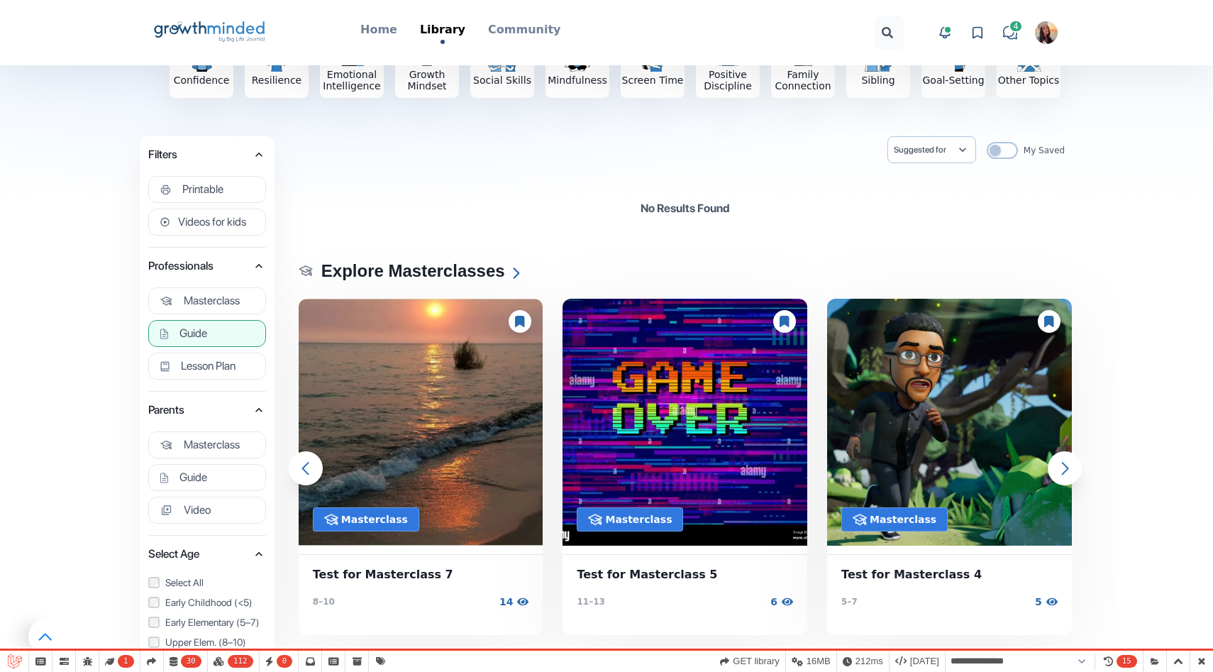
click at [234, 326] on button "Guide" at bounding box center [207, 333] width 118 height 27
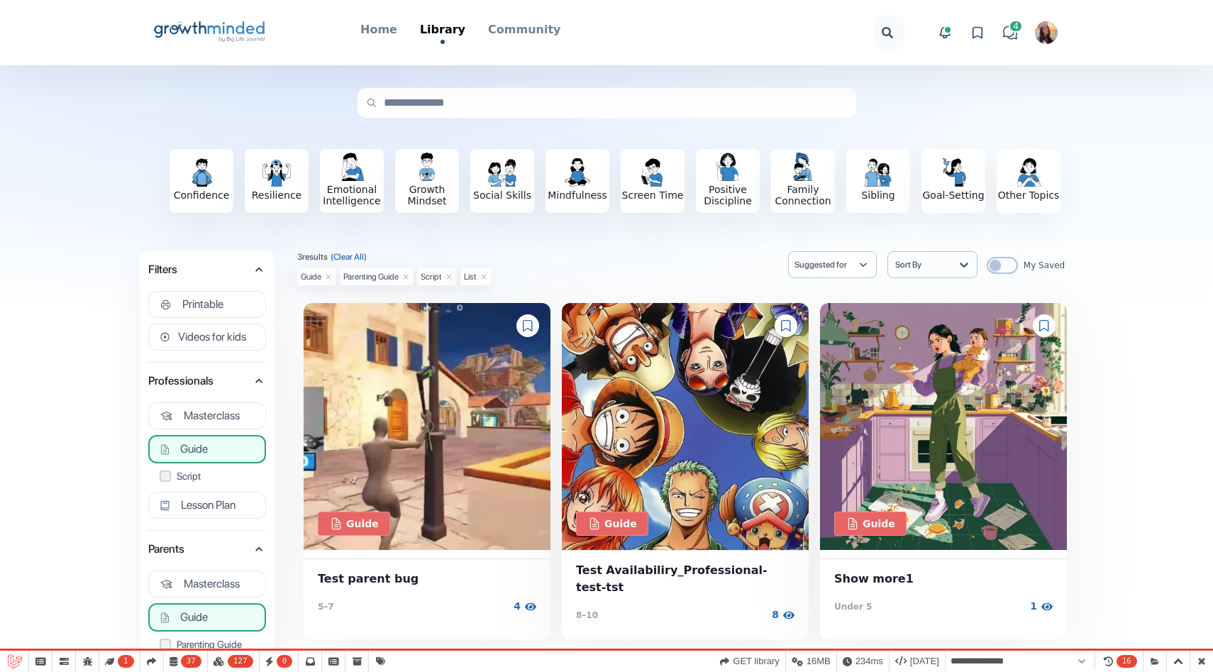
click at [236, 21] on icon "Big Life Journal GrowthMinded Logo .cls-1{fill:#1b4c76}.cls-2{fill:#294e79}.cls…" at bounding box center [210, 33] width 114 height 34
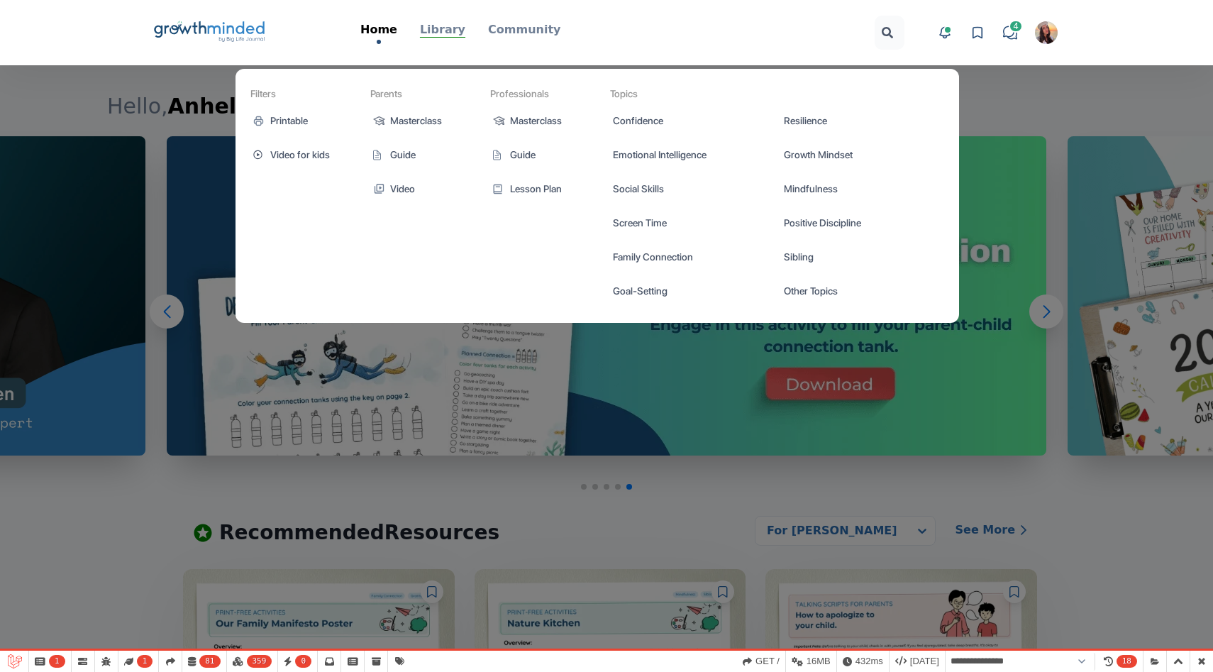
click at [443, 24] on p "Library" at bounding box center [442, 29] width 45 height 17
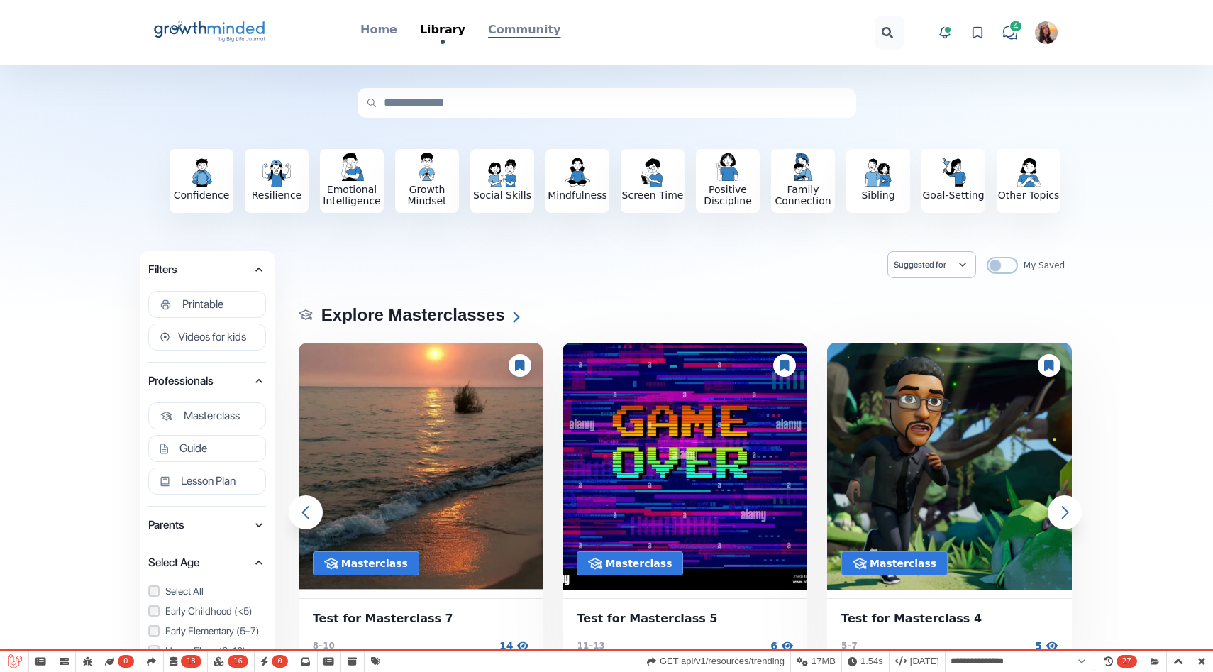
click at [531, 37] on p "Community" at bounding box center [524, 29] width 72 height 17
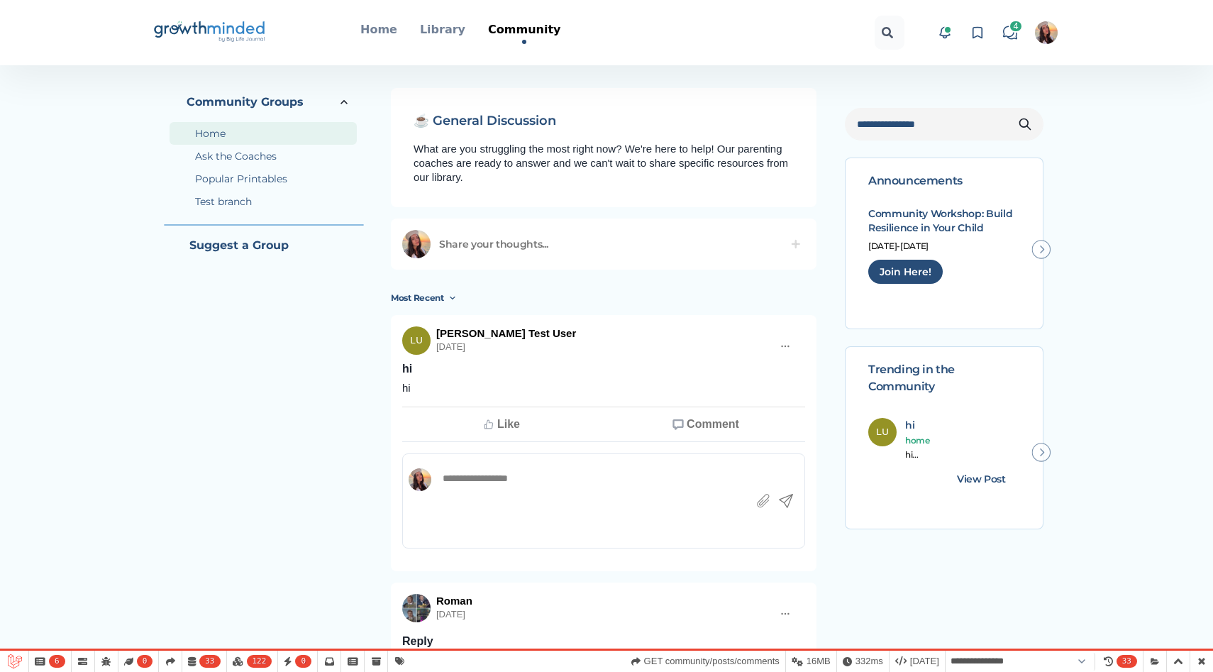
click at [244, 42] on icon "Big Life Journal GrowthMinded Logo .cls-1{fill:#1b4c76}.cls-2{fill:#294e79}.cls…" at bounding box center [210, 33] width 114 height 34
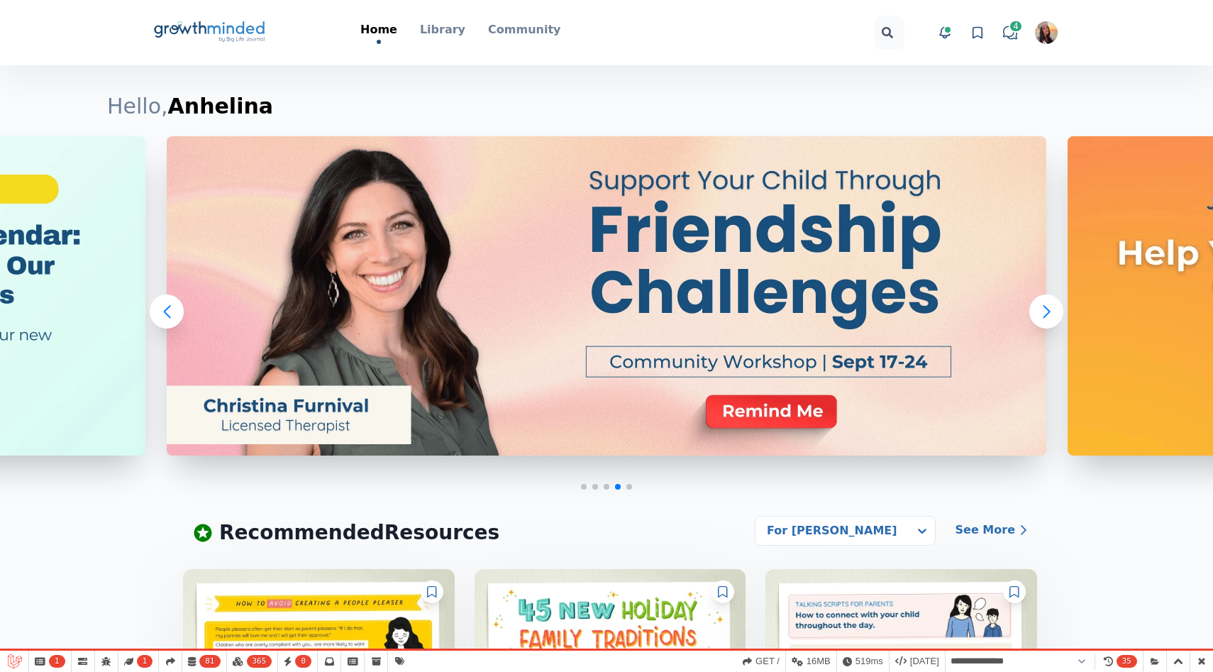
click at [465, 31] on div "Home Library Filters Printable Video for kids Parents Masterclass Guide Video P…" at bounding box center [460, 32] width 303 height 23
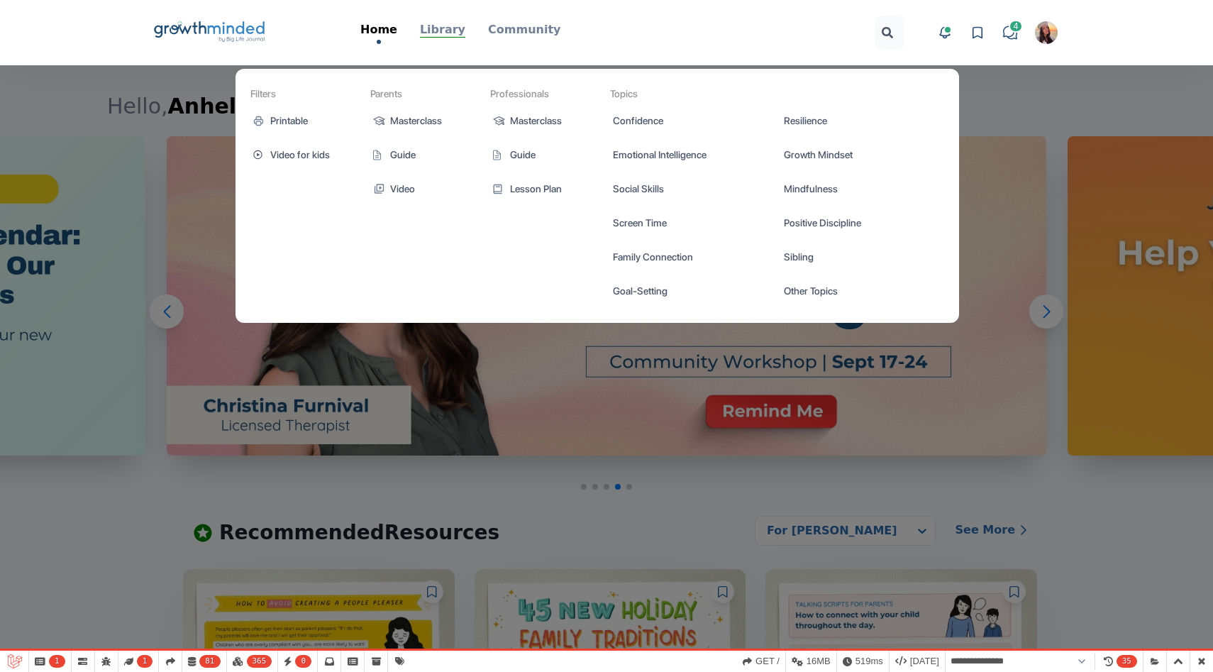
click at [449, 30] on p "Library" at bounding box center [442, 29] width 45 height 17
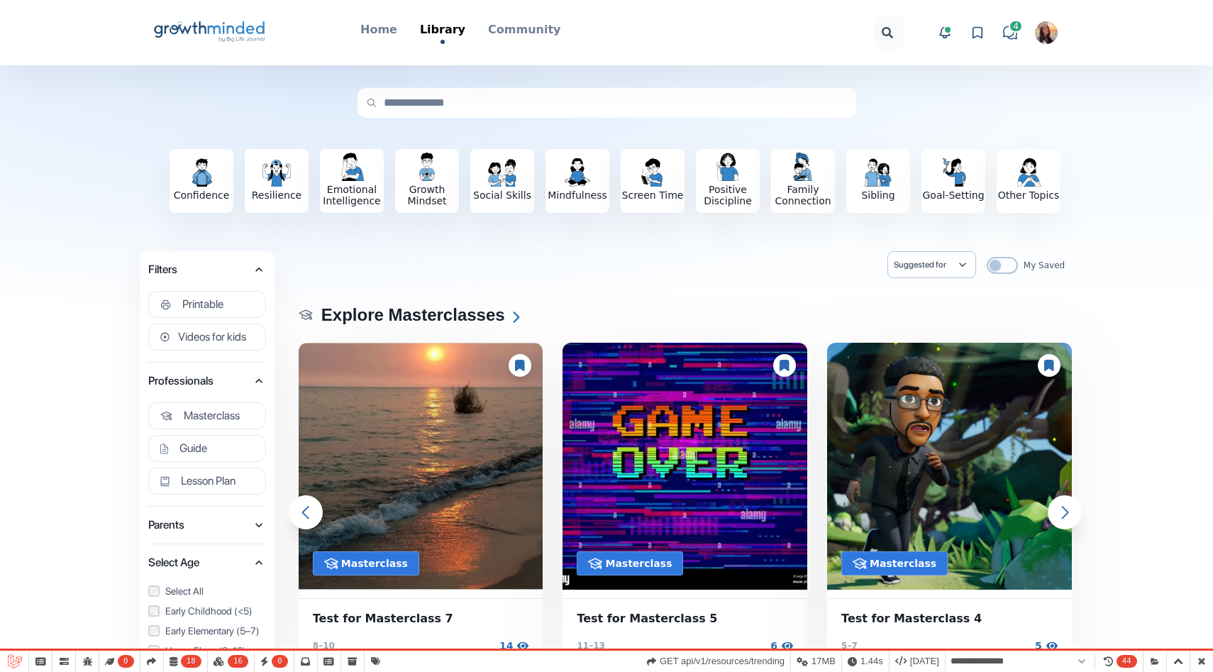
click at [217, 35] on icon "Big Life Journal GrowthMinded Logo .cls-1{fill:#1b4c76}.cls-2{fill:#294e79}.cls…" at bounding box center [210, 33] width 114 height 34
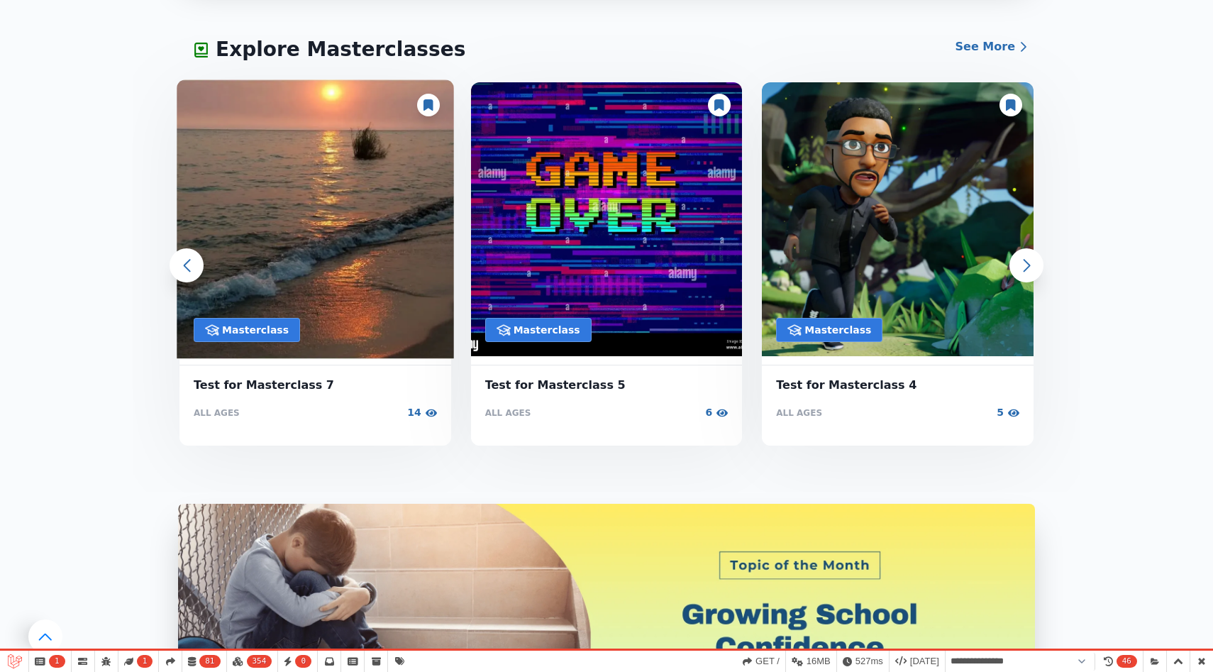
scroll to position [1349, 0]
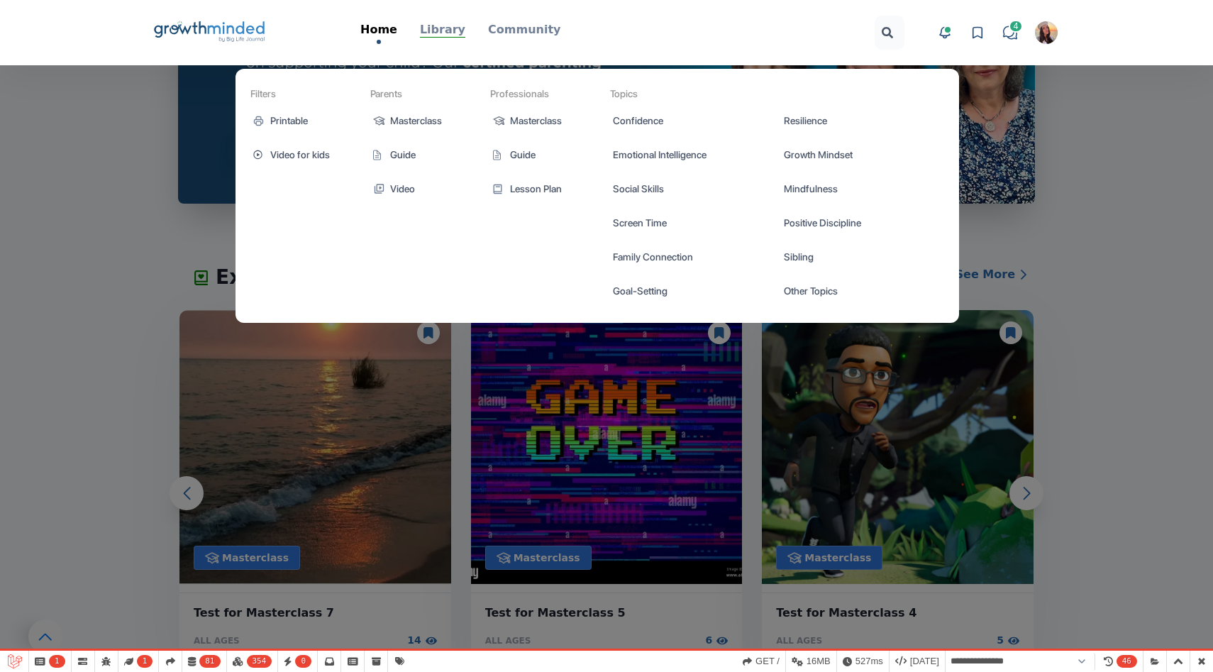
click at [442, 24] on p "Library" at bounding box center [442, 29] width 45 height 17
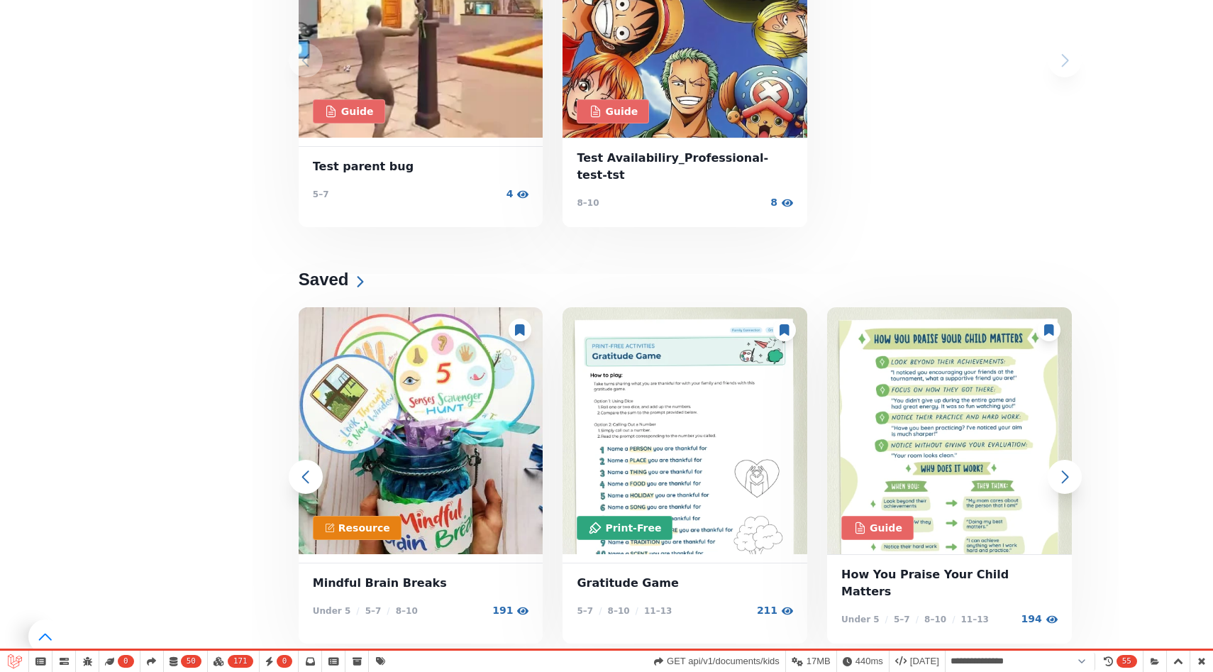
scroll to position [1286, 0]
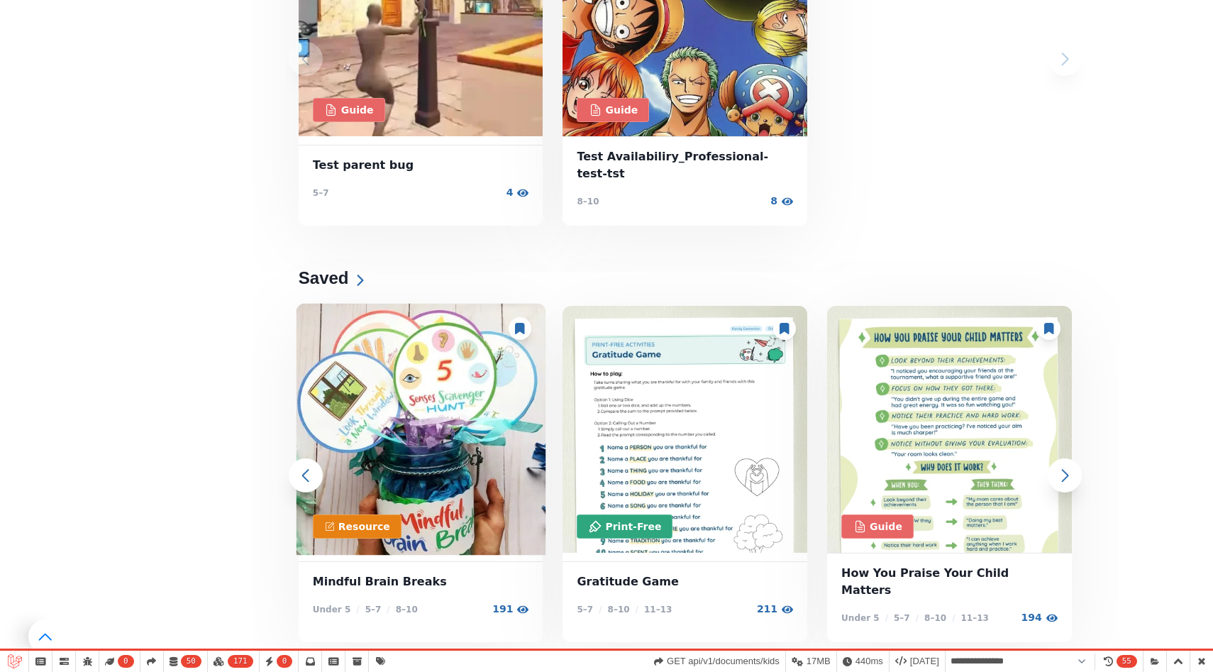
click at [443, 387] on img at bounding box center [421, 430] width 250 height 252
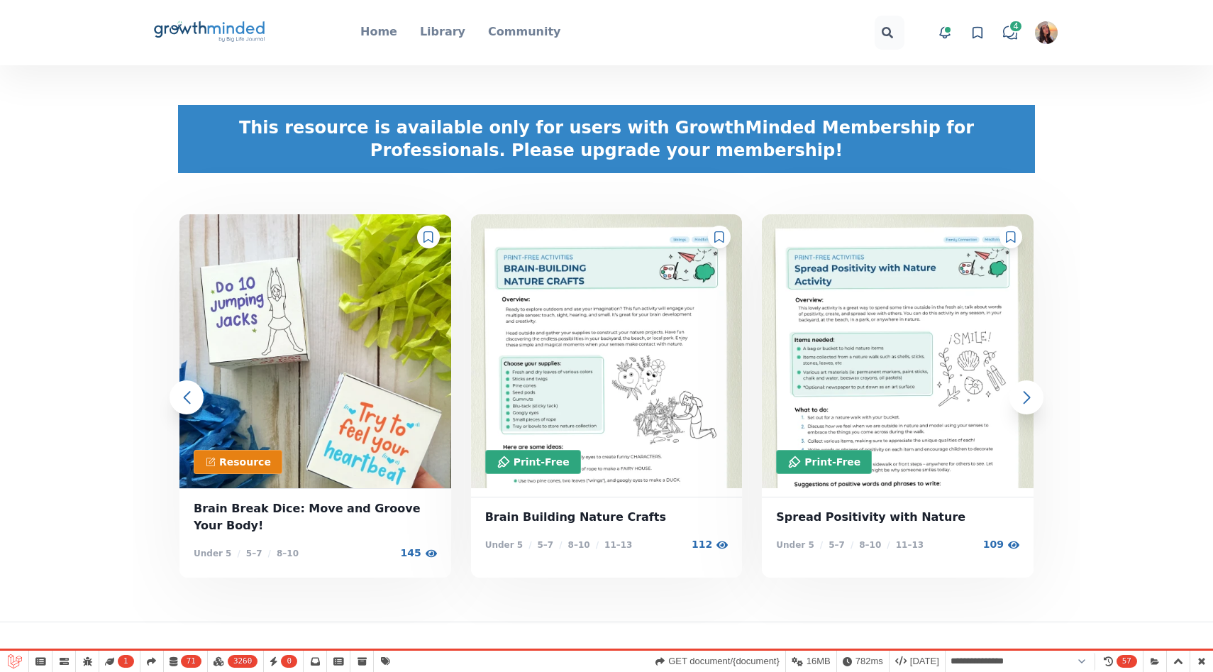
click at [206, 35] on icon "Big Life Journal GrowthMinded Logo .cls-1{fill:#1b4c76}.cls-2{fill:#294e79}.cls…" at bounding box center [210, 33] width 114 height 34
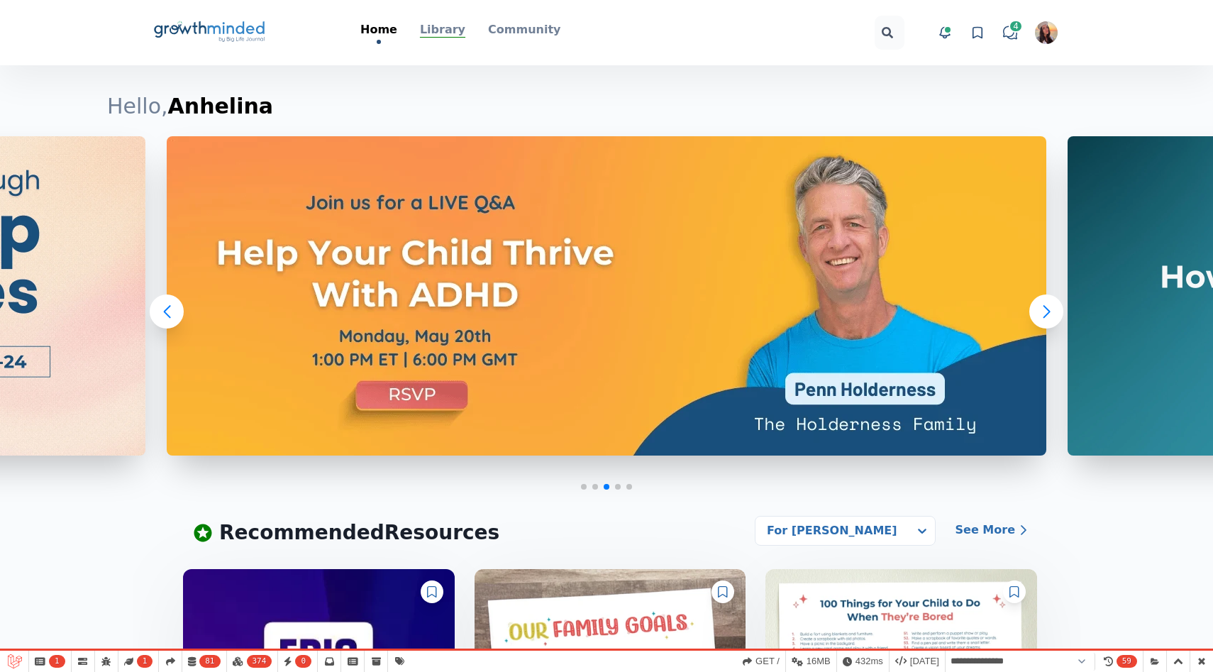
click at [433, 29] on p "Library" at bounding box center [442, 29] width 45 height 17
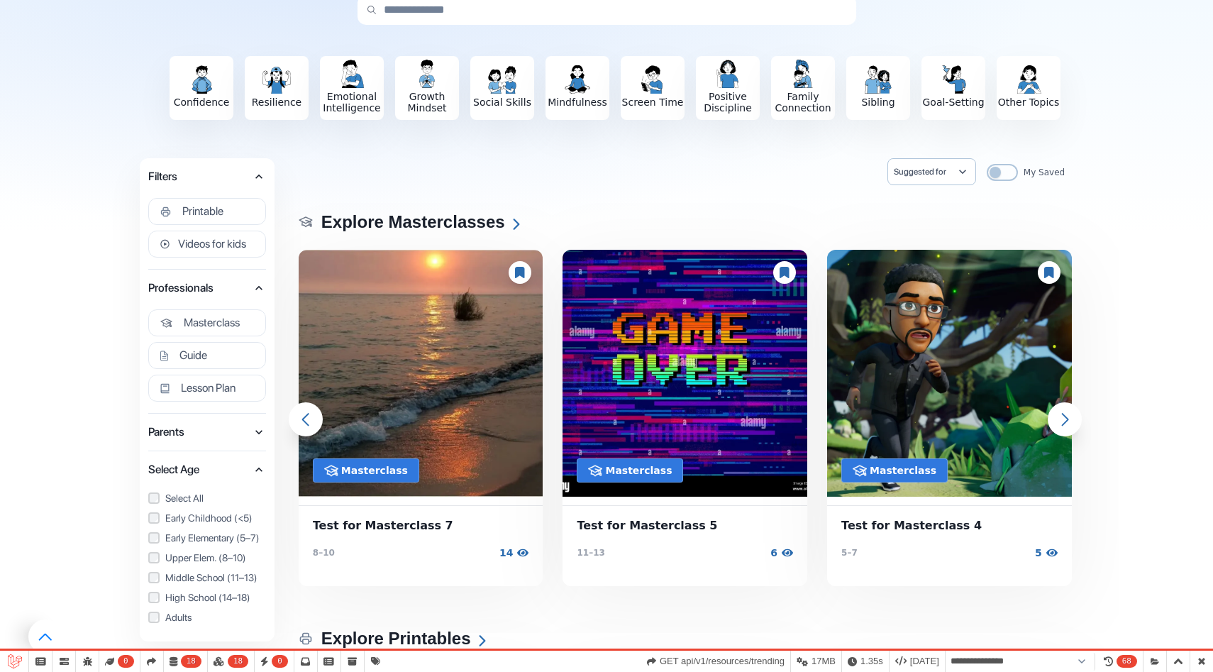
scroll to position [94, 0]
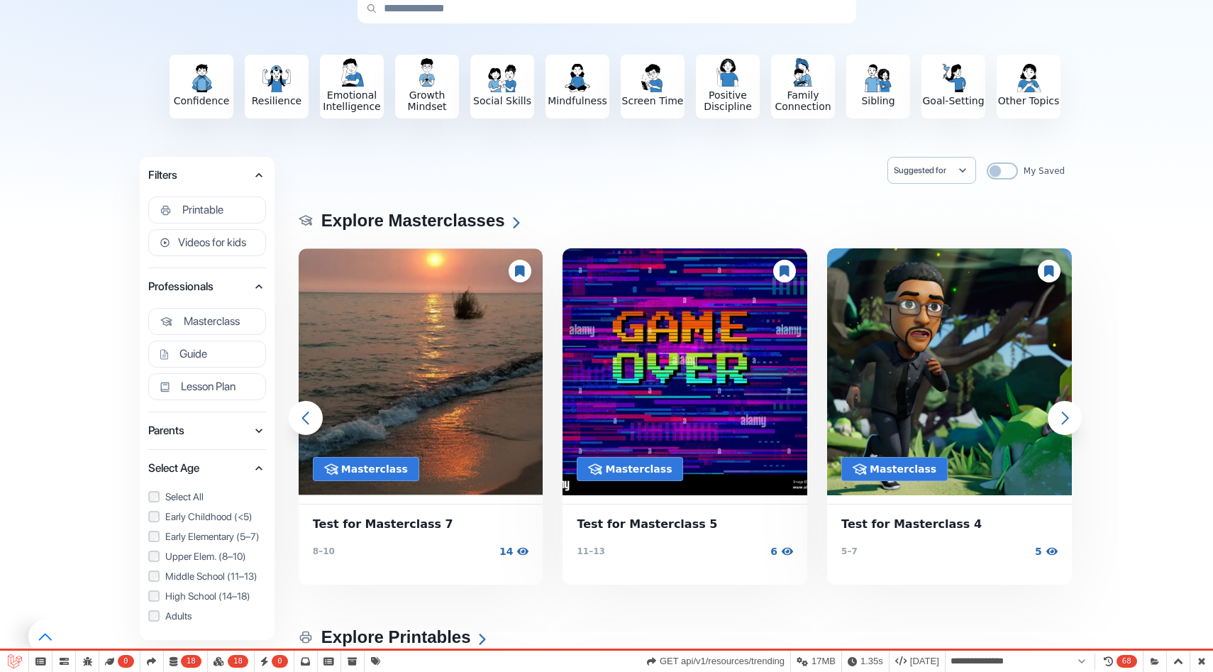
click at [250, 435] on span "Parents" at bounding box center [200, 431] width 104 height 20
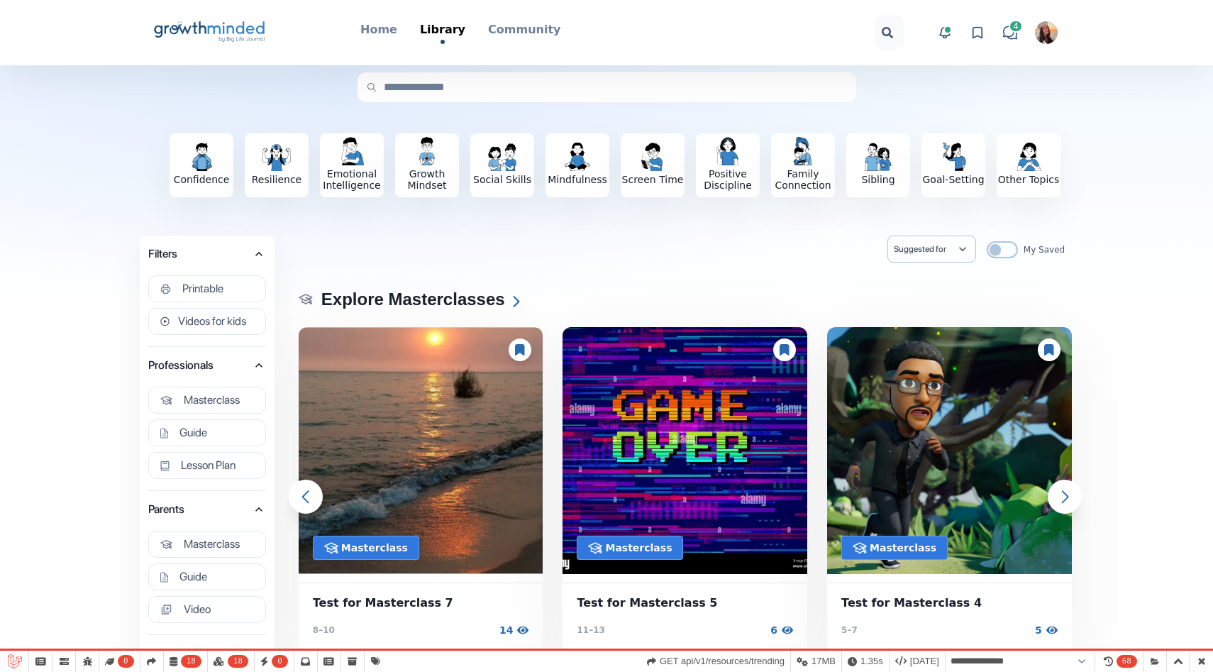
scroll to position [14, 0]
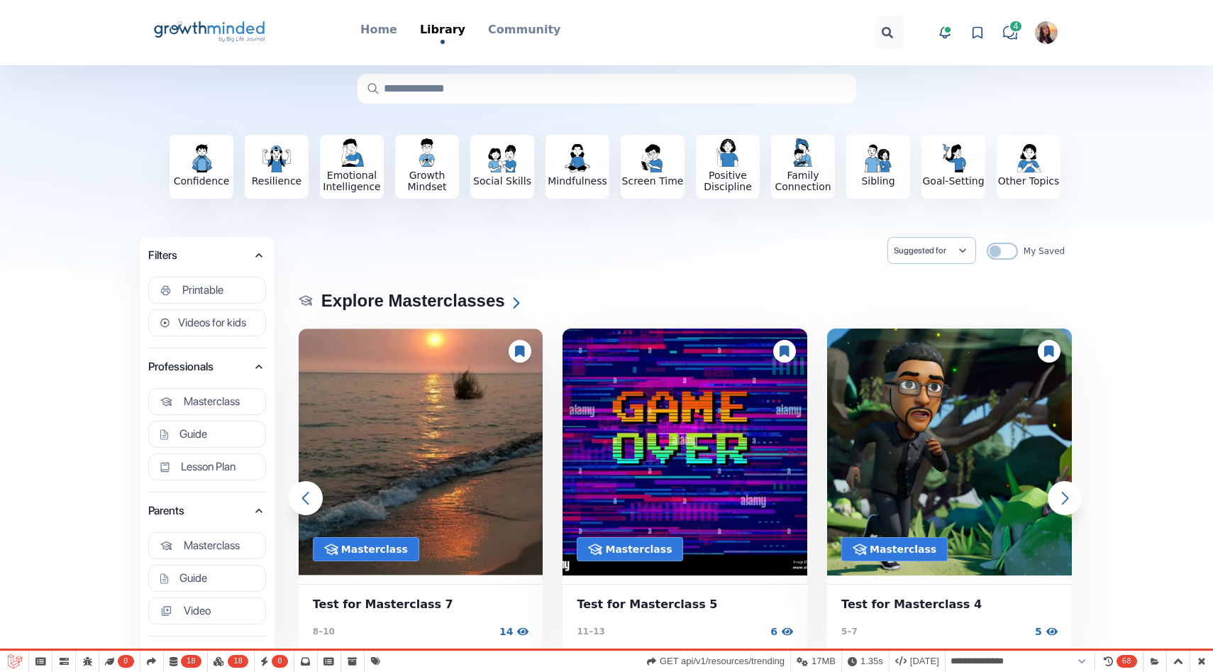
click at [464, 86] on input "text" at bounding box center [607, 89] width 499 height 30
click at [276, 106] on div "Confidence Resilience Emotional Intelligence Growth Mindset Social Skills Mindf…" at bounding box center [610, 166] width 972 height 155
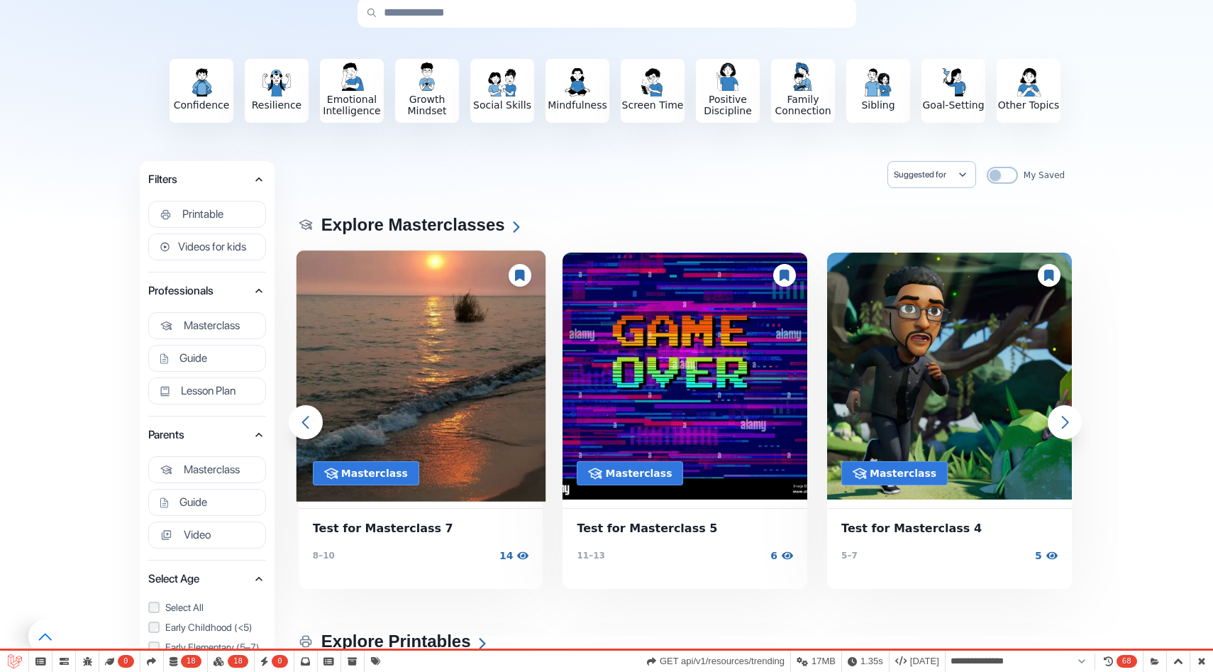
scroll to position [92, 0]
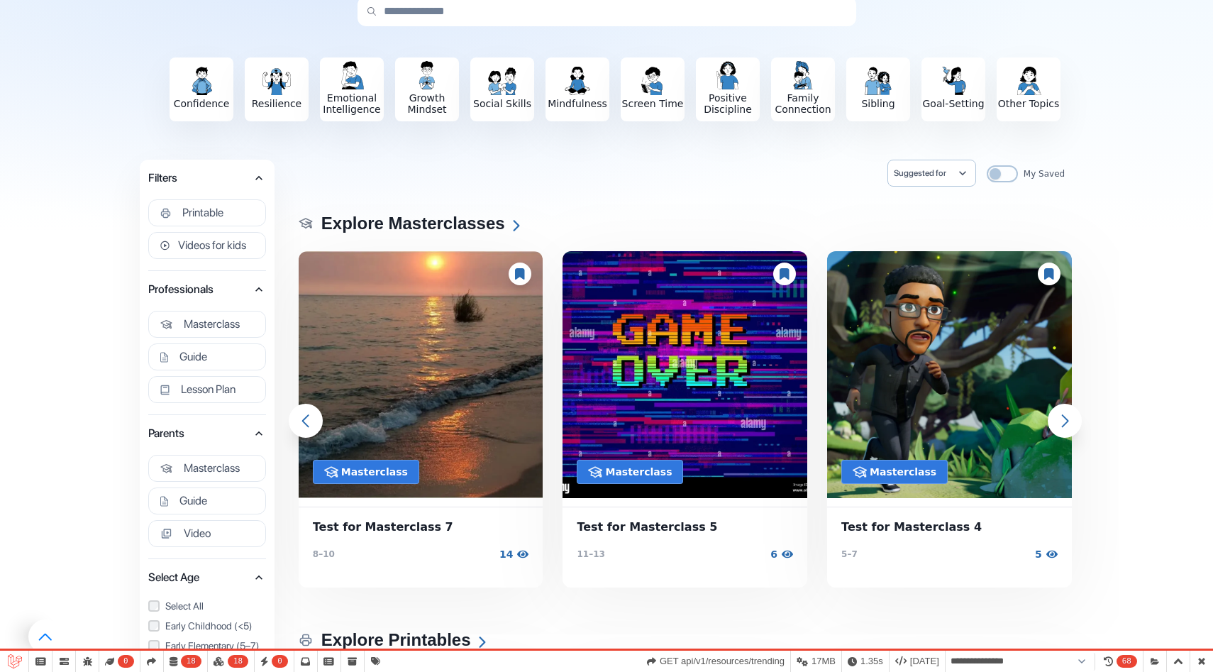
click at [962, 169] on icon "button" at bounding box center [963, 173] width 14 height 14
click at [845, 167] on div "Suggested for [PERSON_NAME] My Saved" at bounding box center [685, 177] width 776 height 35
click at [946, 174] on span "Suggested for" at bounding box center [925, 172] width 62 height 11
click at [610, 223] on div "Explore Masterclasses Explore Masterclasses Masterclass Test for Masterclass 7 …" at bounding box center [685, 403] width 776 height 416
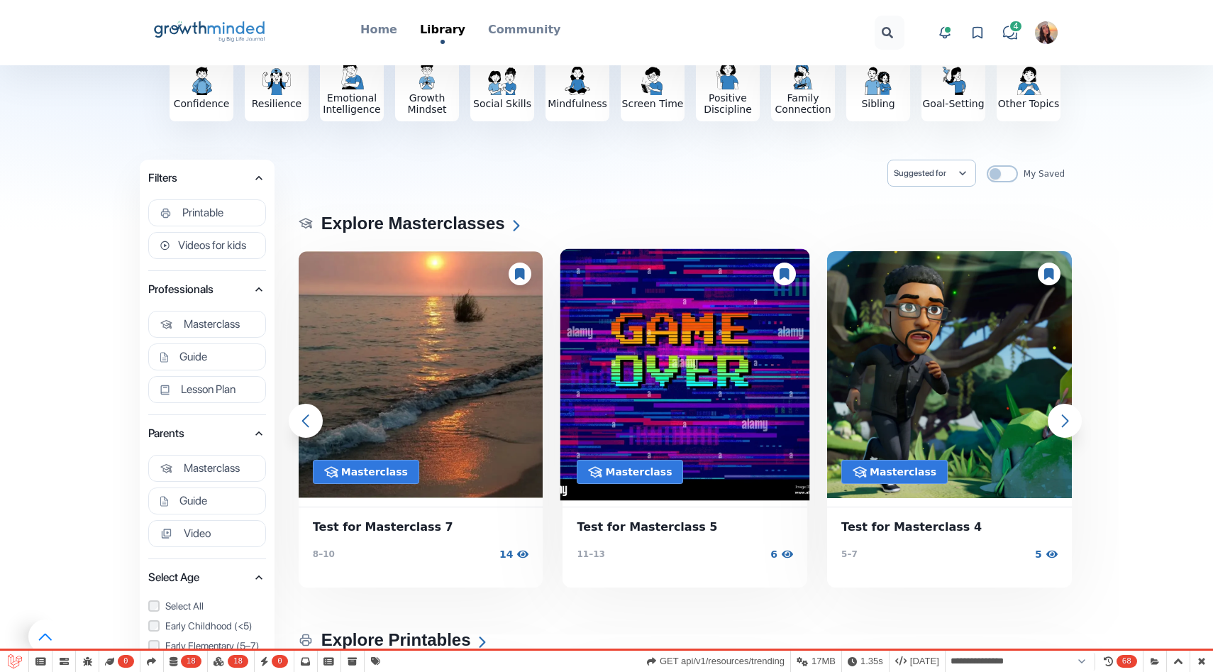
scroll to position [0, 0]
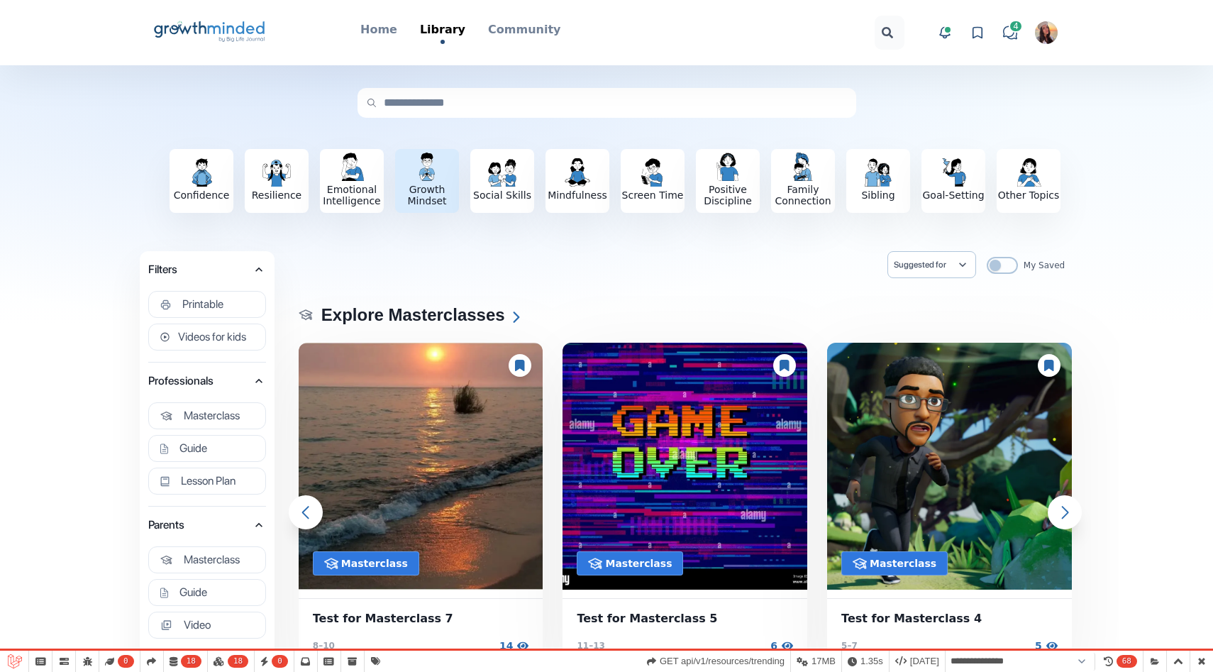
click at [435, 185] on h3 "Growth Mindset" at bounding box center [427, 195] width 64 height 23
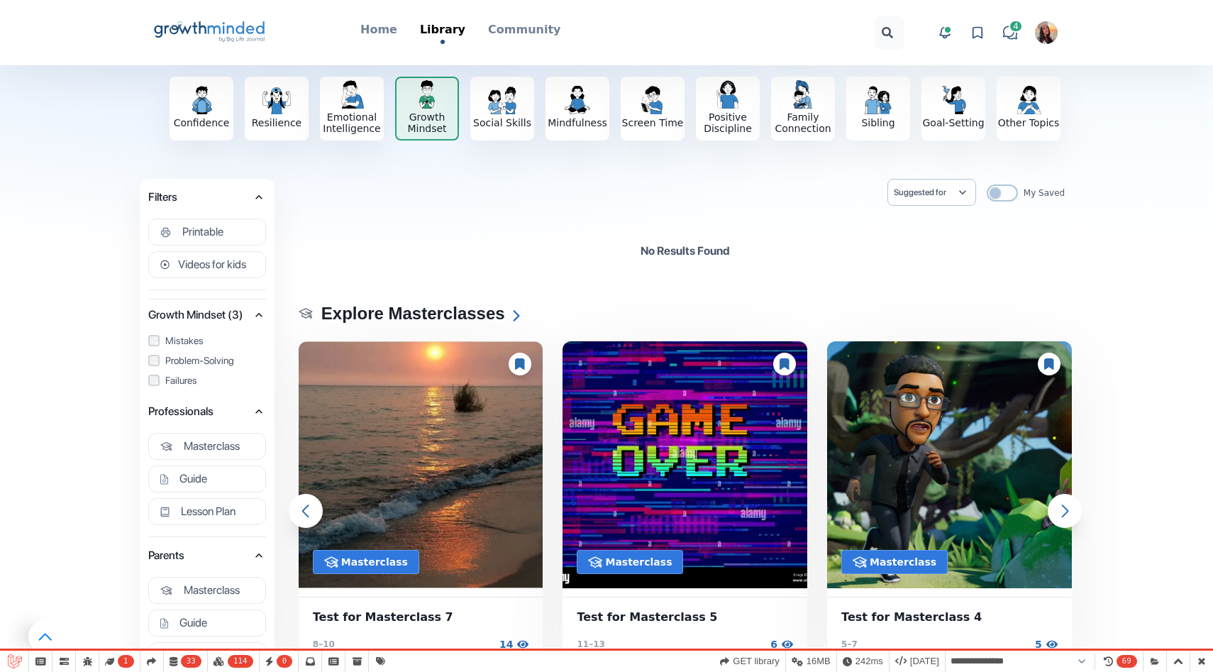
scroll to position [56, 0]
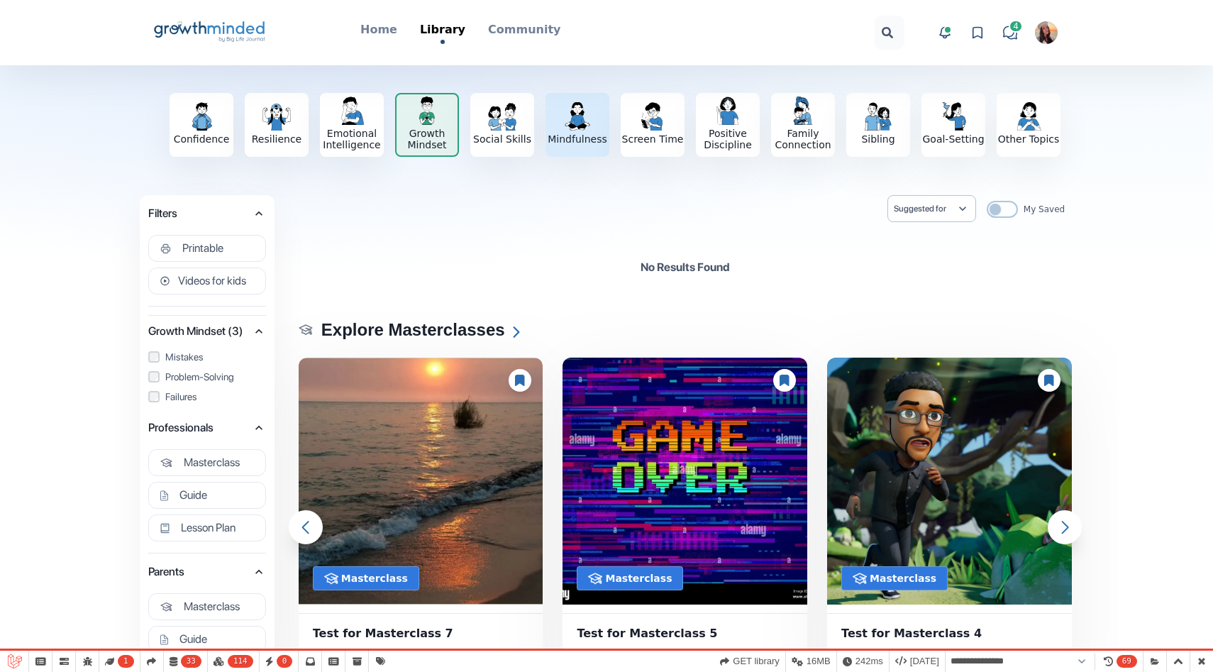
click at [581, 129] on img "button" at bounding box center [577, 116] width 28 height 28
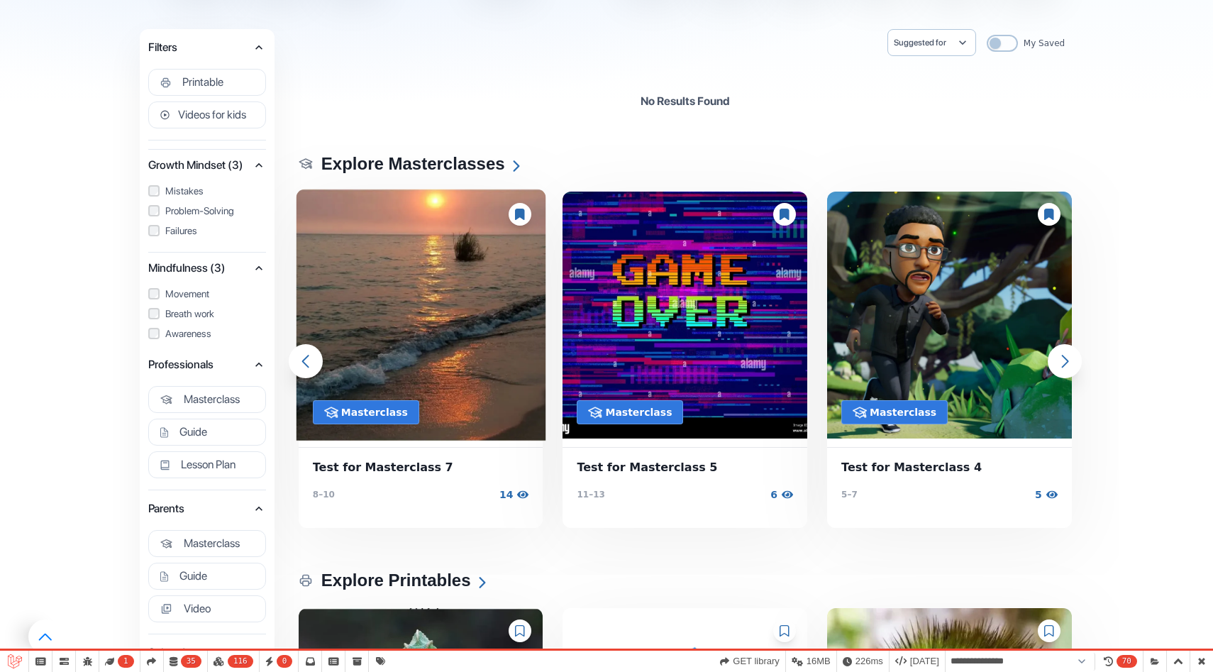
scroll to position [234, 0]
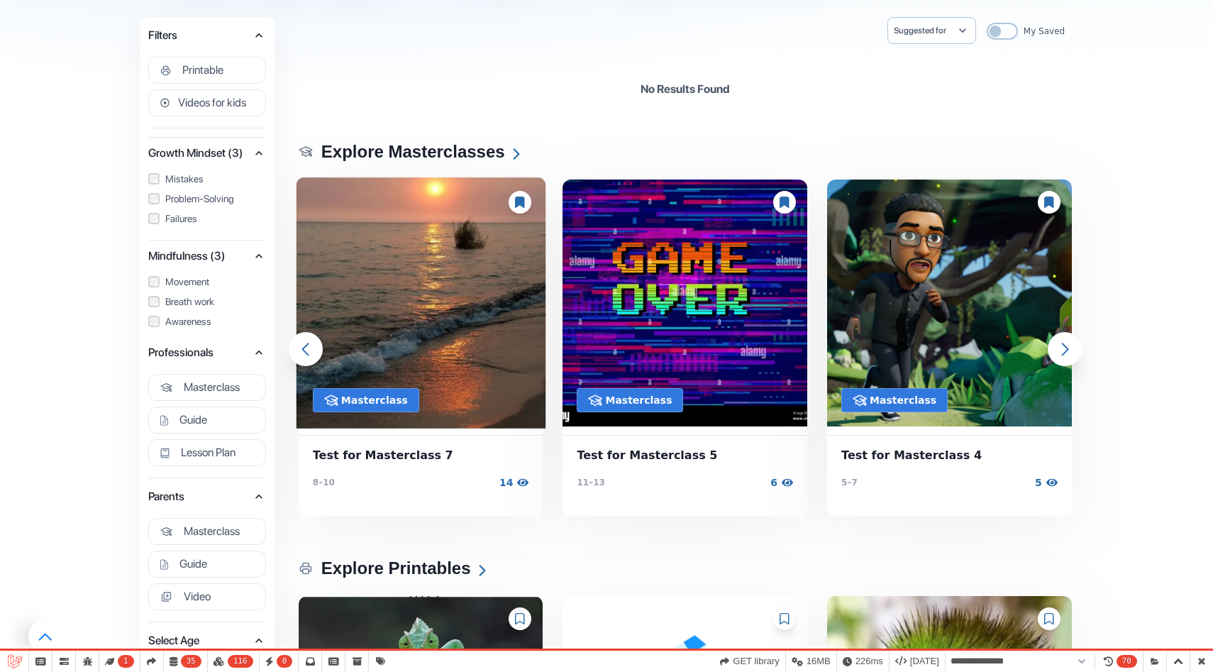
click at [434, 368] on img at bounding box center [421, 303] width 250 height 252
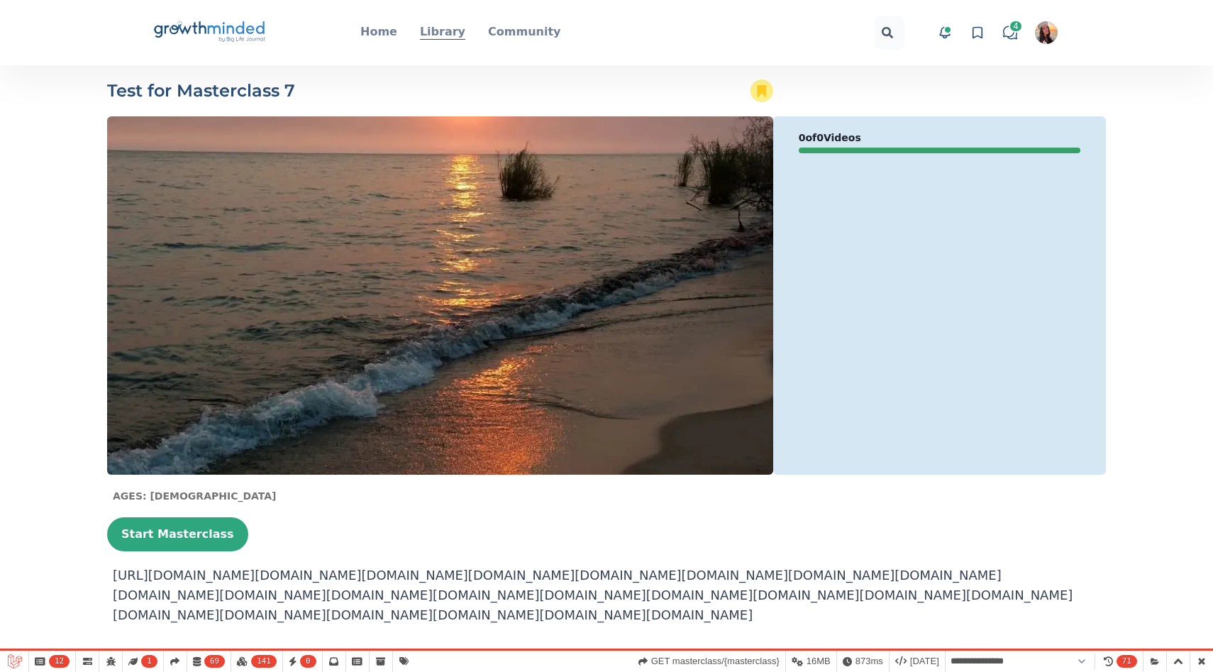
click at [443, 30] on p "Library" at bounding box center [442, 31] width 45 height 17
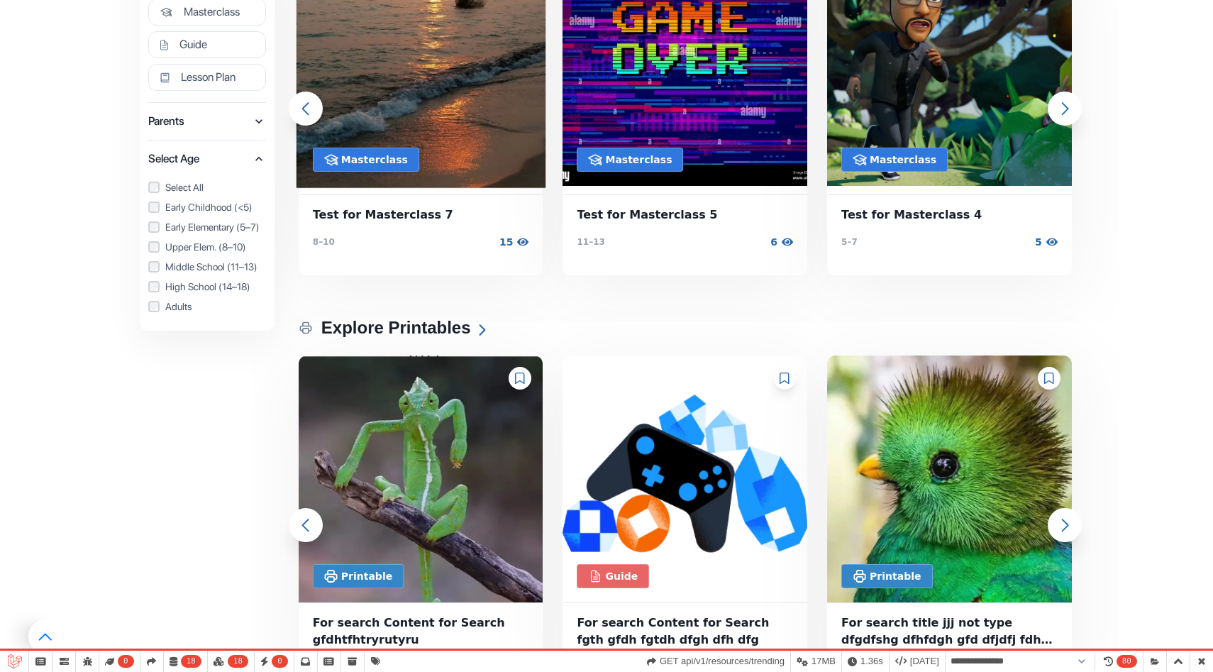
scroll to position [1012, 0]
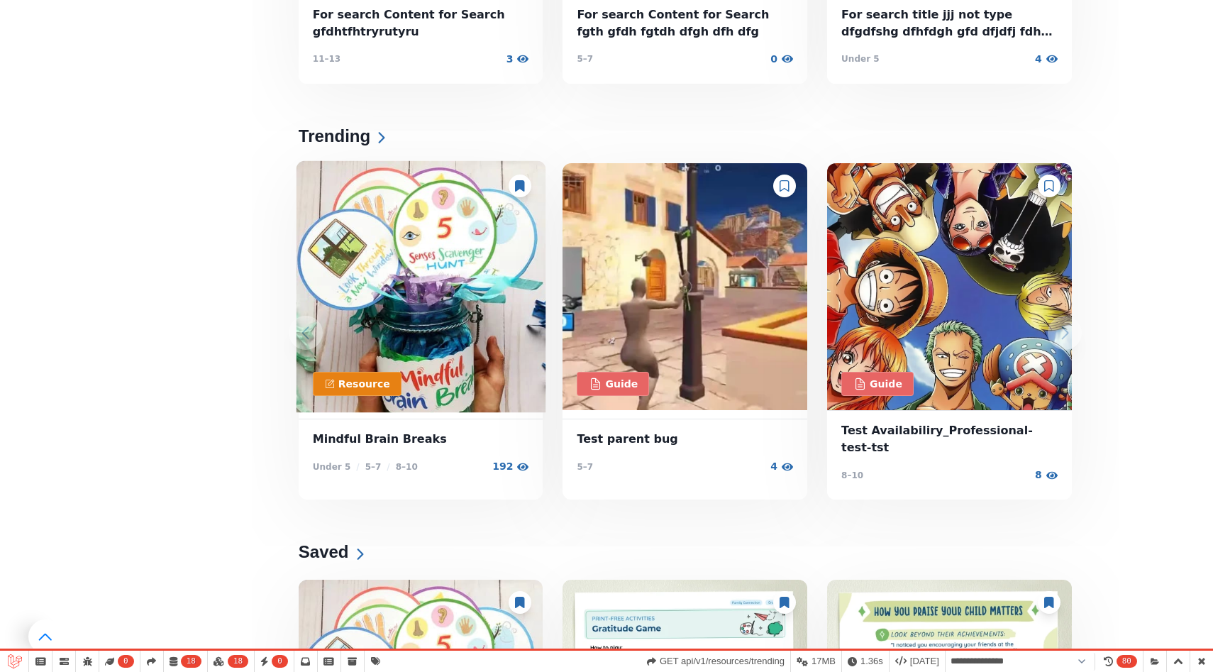
click at [466, 307] on img at bounding box center [421, 287] width 250 height 252
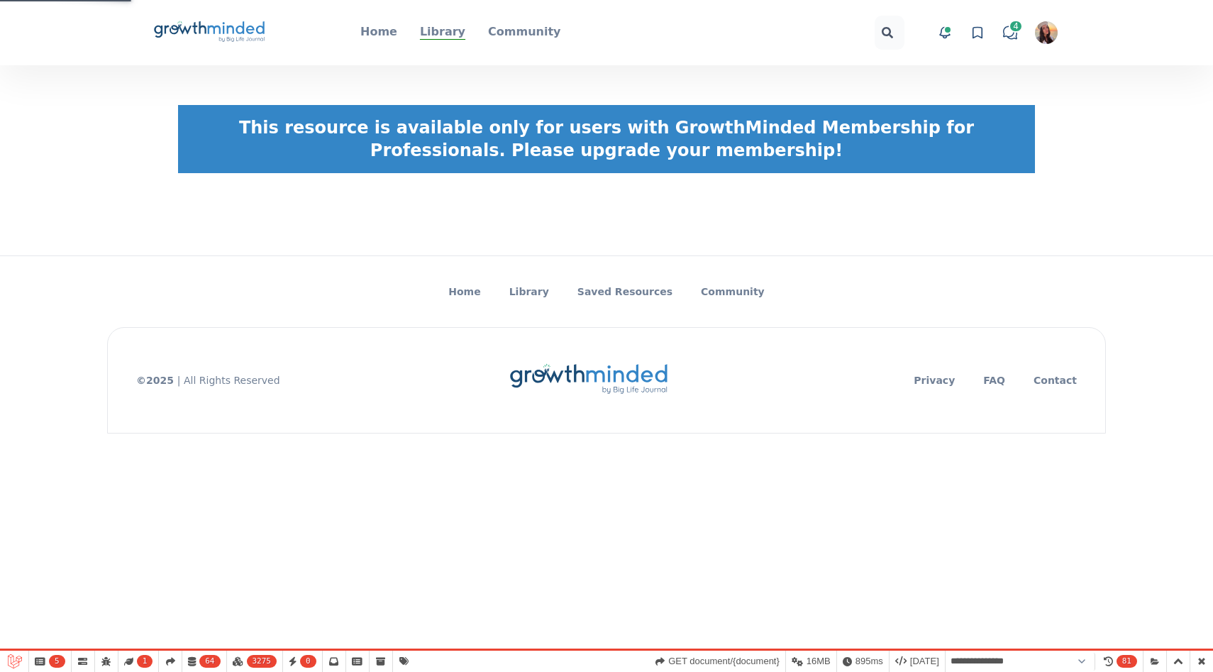
click at [444, 28] on p "Library" at bounding box center [442, 31] width 45 height 17
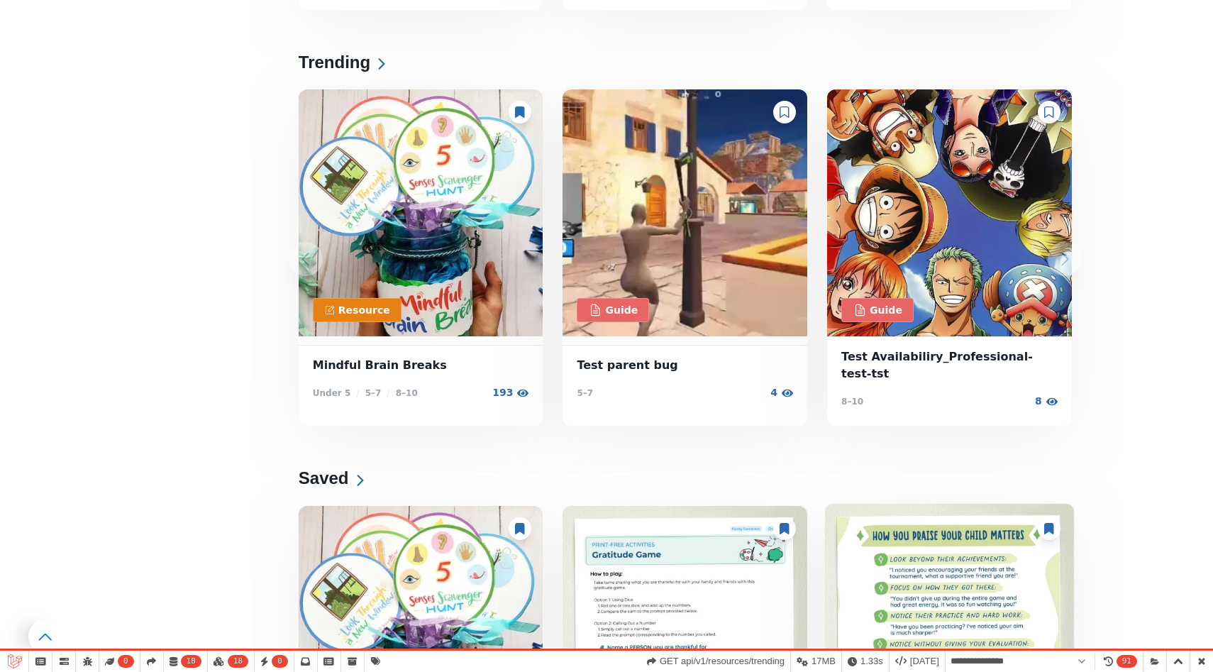
scroll to position [1086, 0]
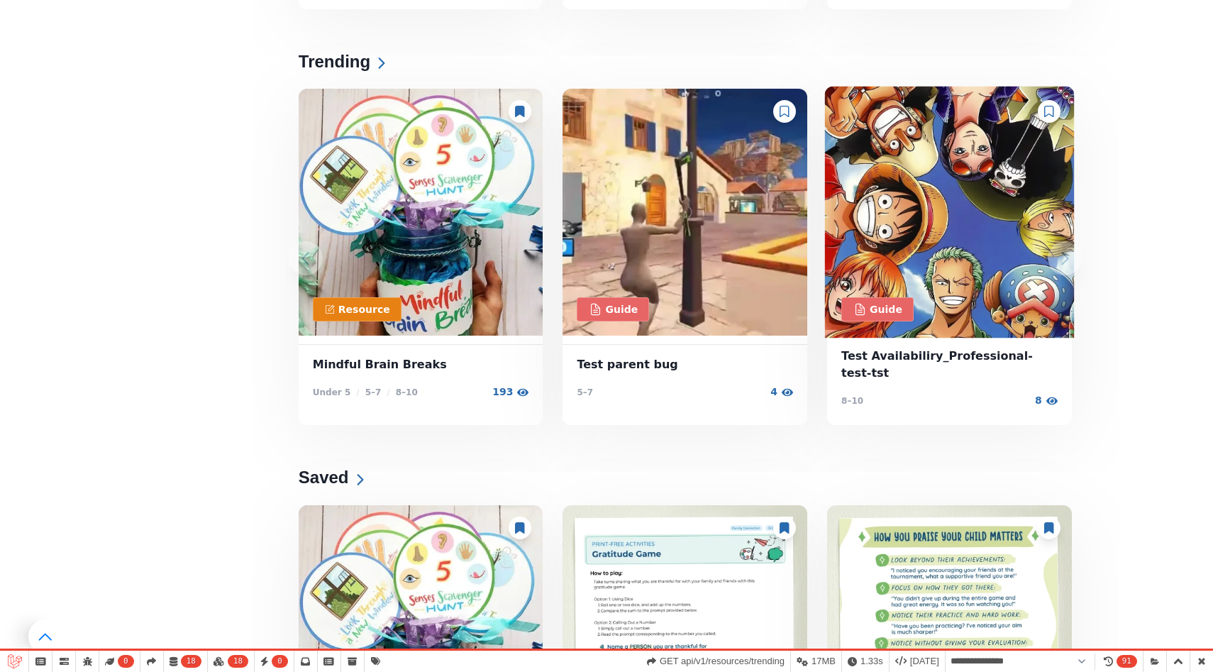
click at [917, 255] on img at bounding box center [950, 213] width 250 height 252
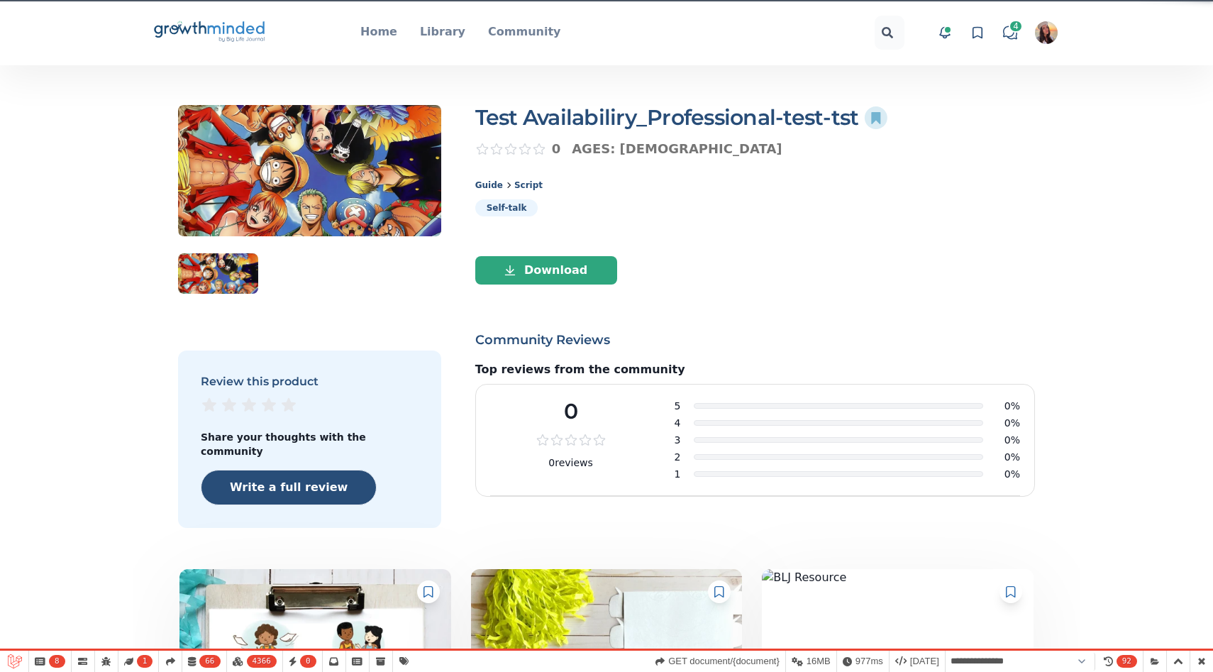
select select "**********"
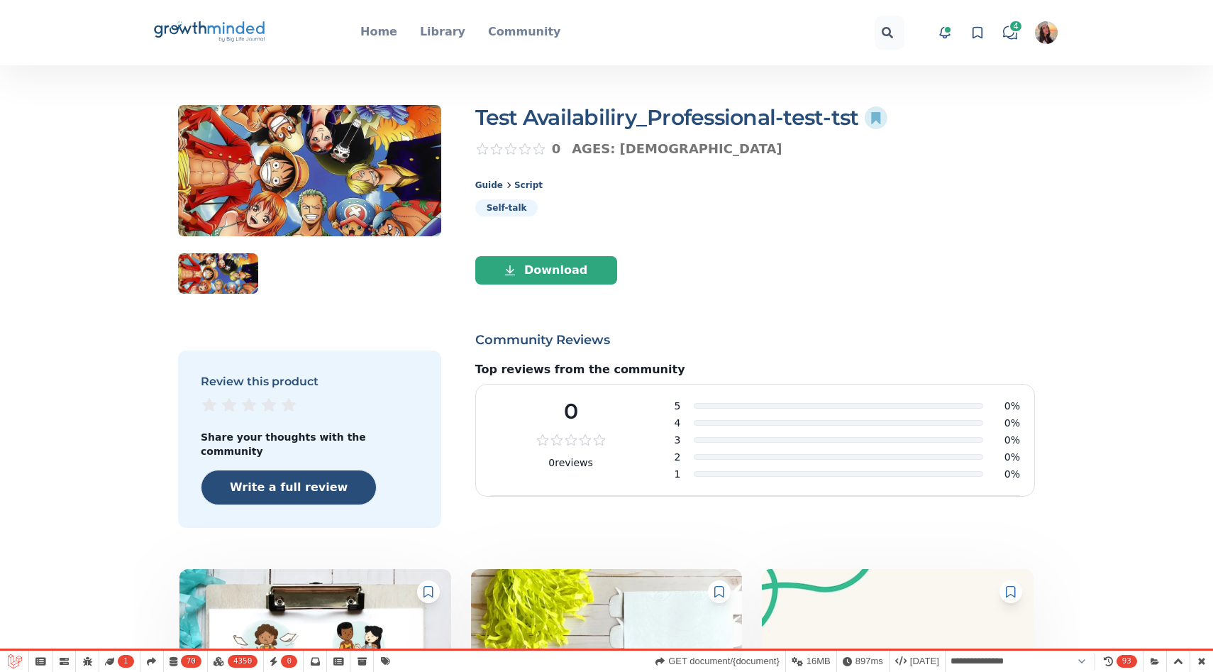
click at [231, 33] on icon "Big Life Journal GrowthMinded Logo .cls-1{fill:#1b4c76}.cls-2{fill:#294e79}.cls…" at bounding box center [210, 33] width 114 height 34
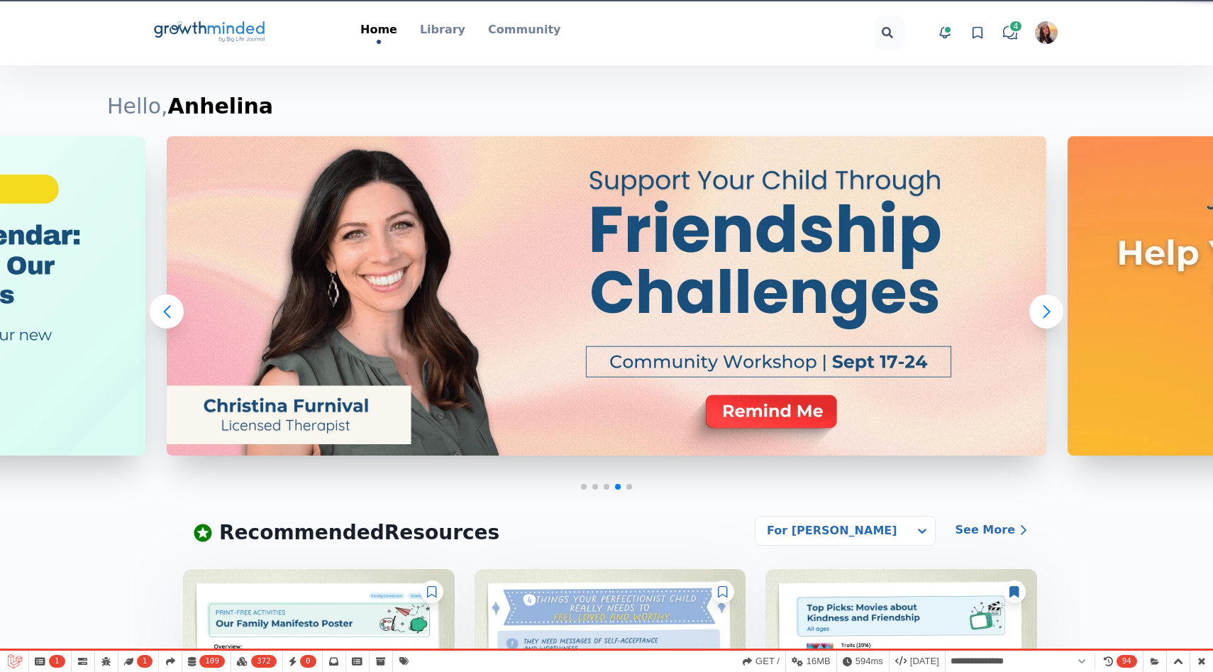
select select "**********"
